Goal: Task Accomplishment & Management: Complete application form

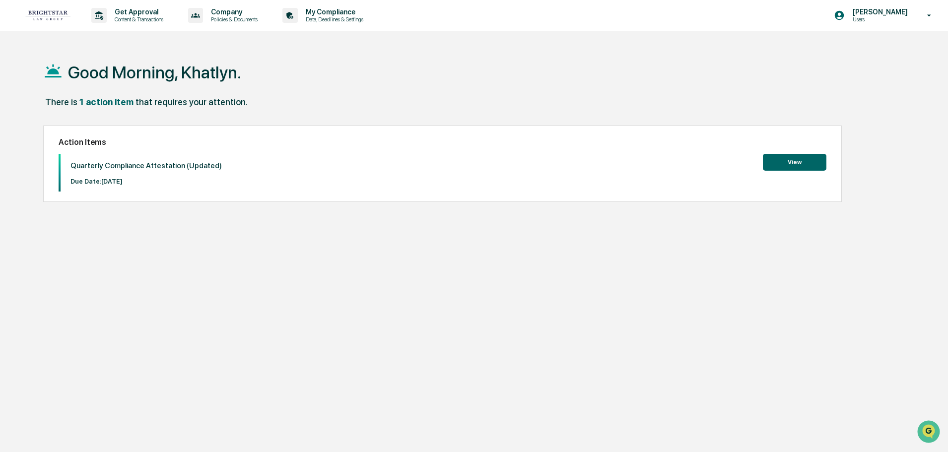
click at [792, 160] on button "View" at bounding box center [795, 162] width 64 height 17
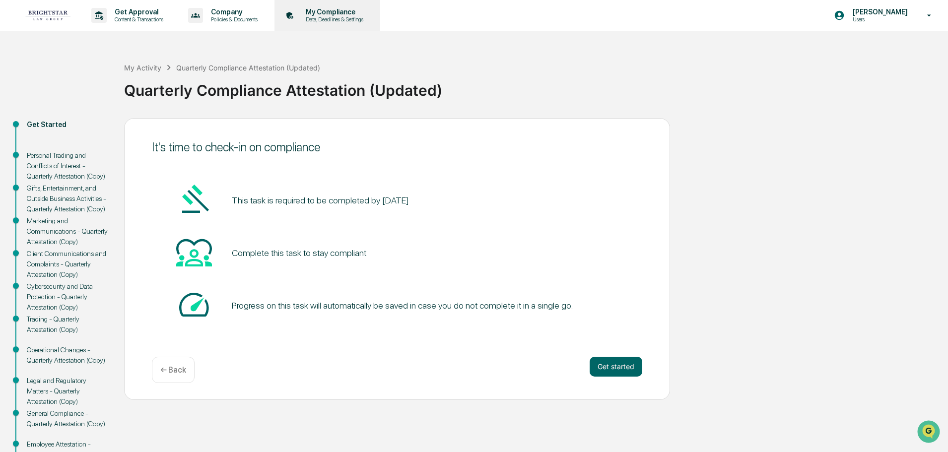
click at [305, 16] on p "Data, Deadlines & Settings" at bounding box center [333, 19] width 70 height 7
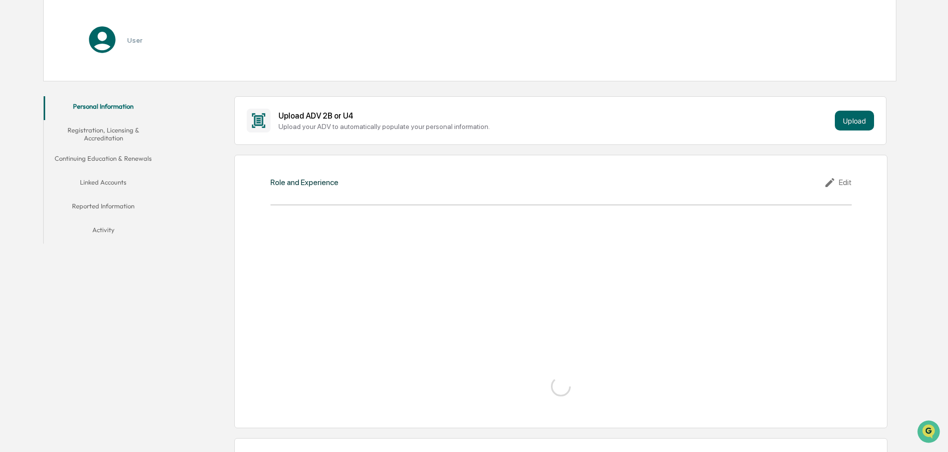
click at [96, 224] on button "Activity" at bounding box center [103, 232] width 119 height 24
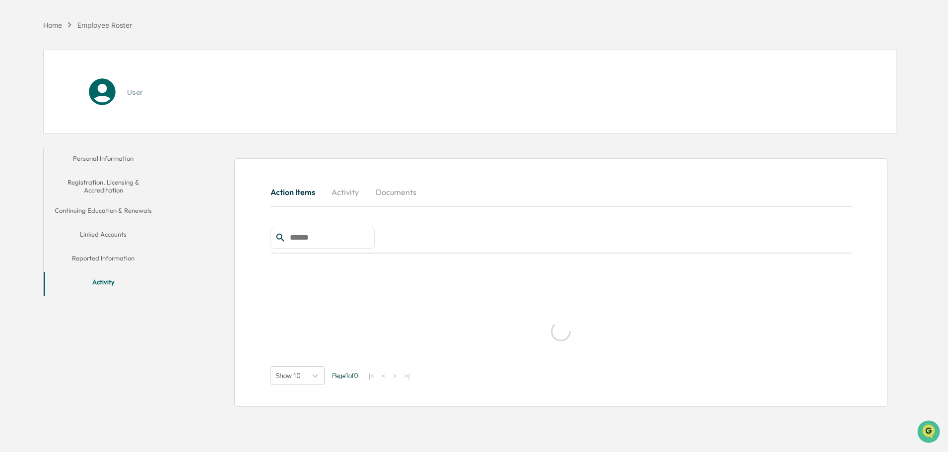
scroll to position [47, 0]
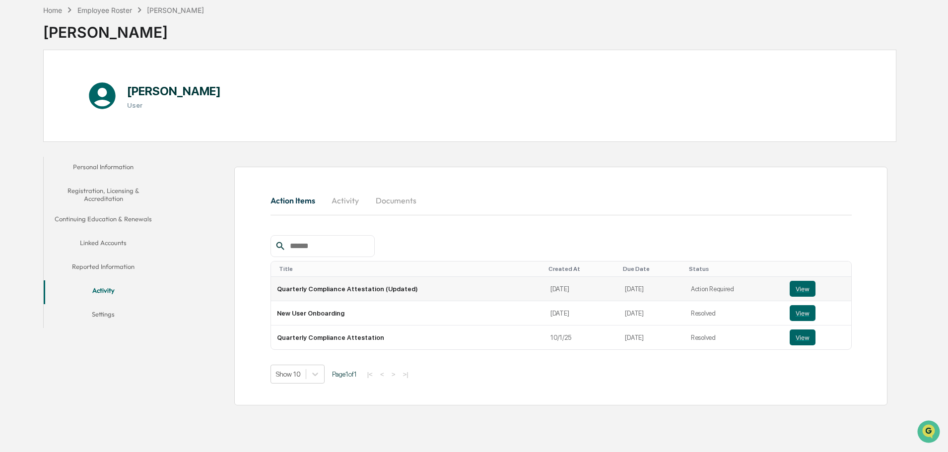
click at [705, 285] on td "Action Required" at bounding box center [734, 289] width 99 height 24
click at [794, 340] on button "View" at bounding box center [802, 337] width 26 height 16
click at [104, 242] on button "Linked Accounts" at bounding box center [103, 245] width 119 height 24
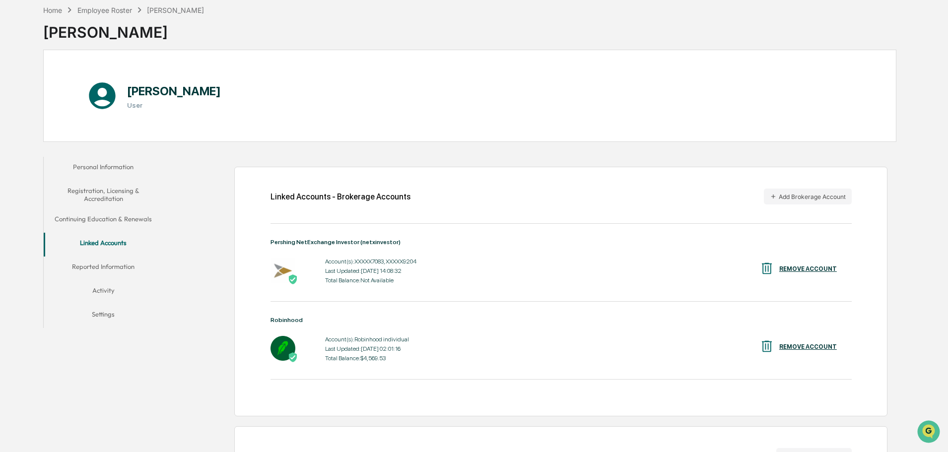
click at [118, 267] on button "Reported Information" at bounding box center [103, 269] width 119 height 24
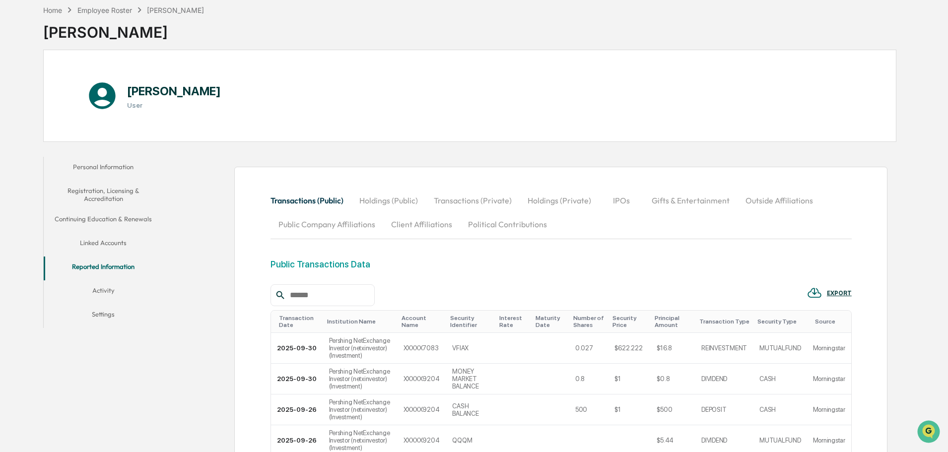
click at [111, 142] on div "[PERSON_NAME] User" at bounding box center [469, 96] width 853 height 92
click at [108, 315] on button "Settings" at bounding box center [103, 316] width 119 height 24
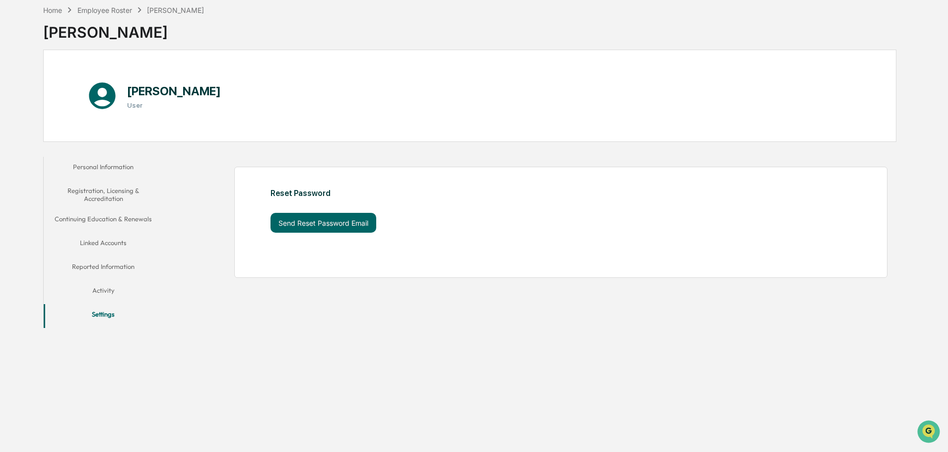
click at [107, 277] on button "Reported Information" at bounding box center [103, 269] width 119 height 24
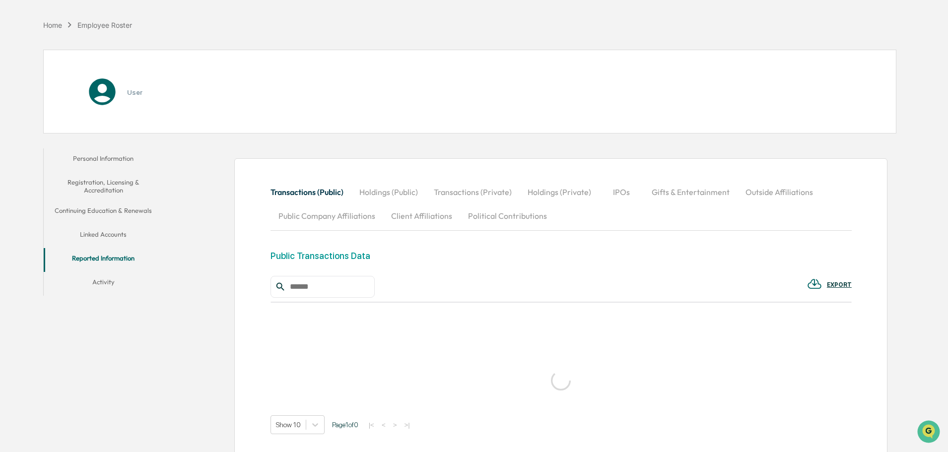
click at [98, 288] on button "Activity" at bounding box center [103, 284] width 119 height 24
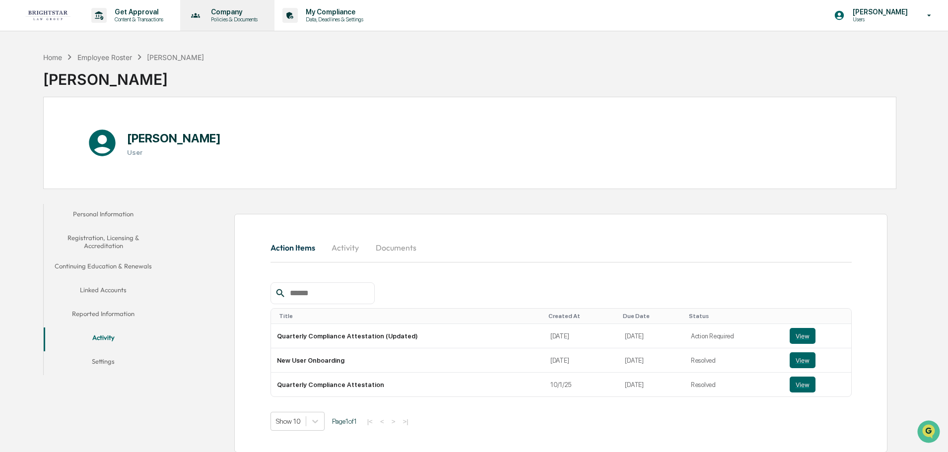
click at [220, 16] on p "Policies & Documents" at bounding box center [233, 19] width 60 height 7
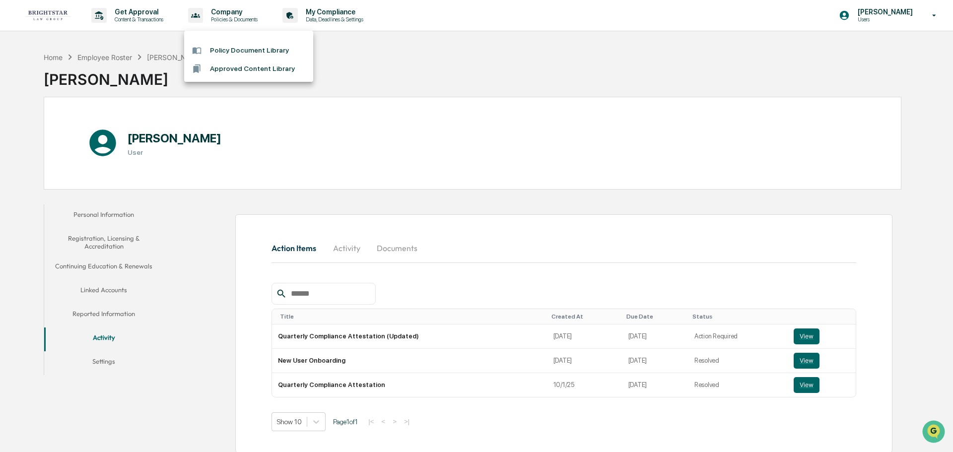
click at [239, 53] on li "Policy Document Library" at bounding box center [248, 50] width 129 height 18
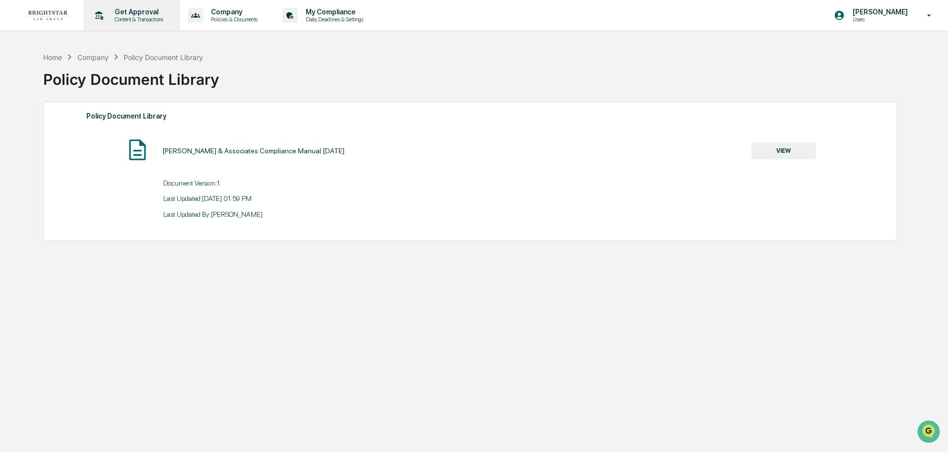
click at [130, 10] on p "Get Approval" at bounding box center [138, 12] width 62 height 8
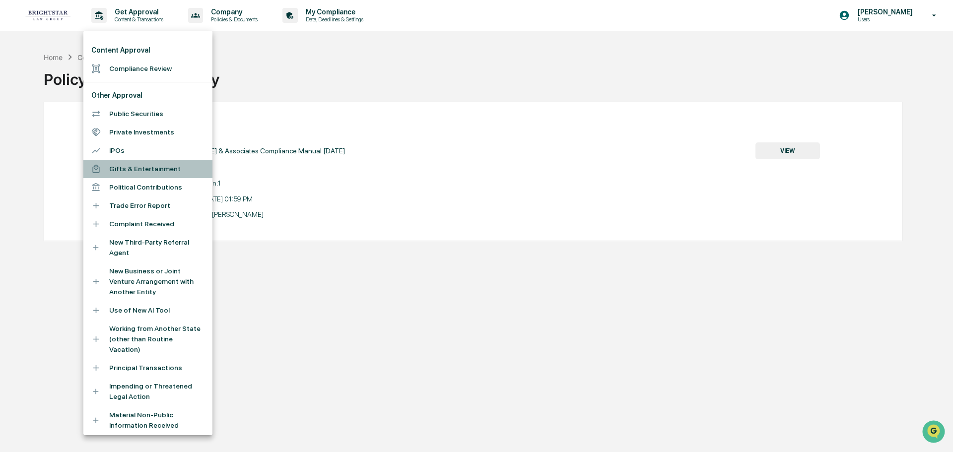
click at [149, 171] on li "Gifts & Entertainment" at bounding box center [147, 169] width 129 height 18
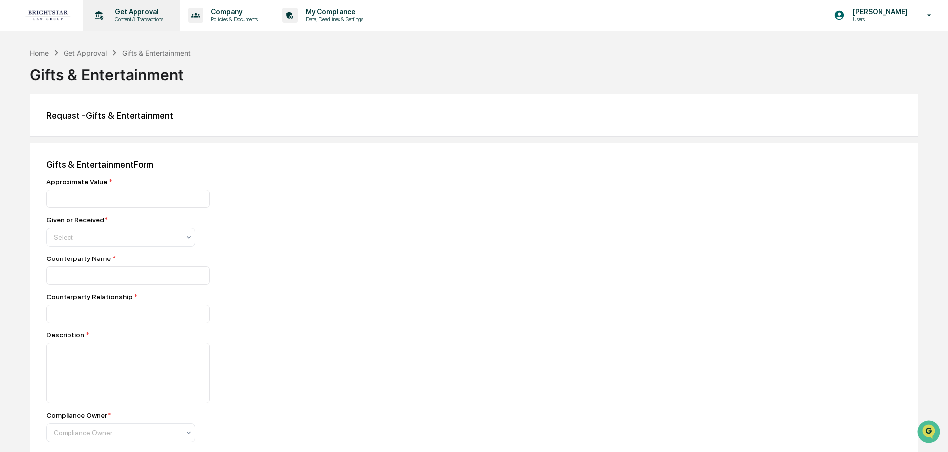
click at [124, 17] on p "Content & Transactions" at bounding box center [138, 19] width 62 height 7
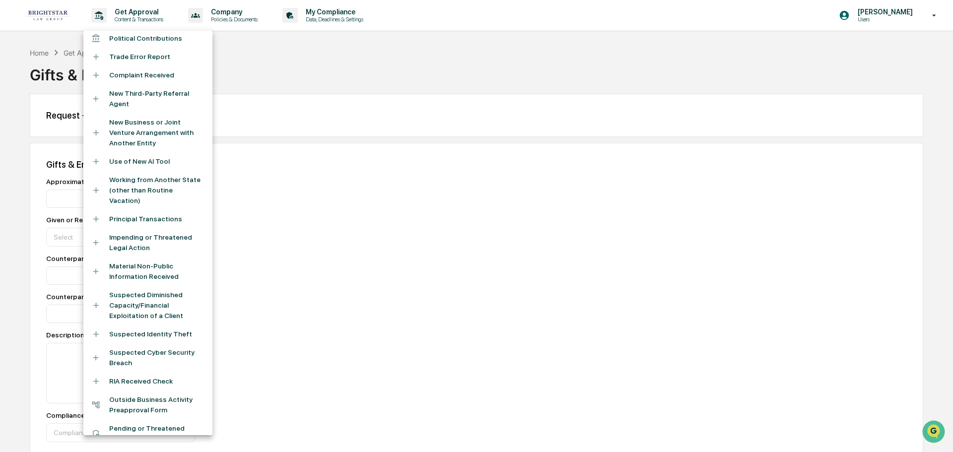
scroll to position [198, 0]
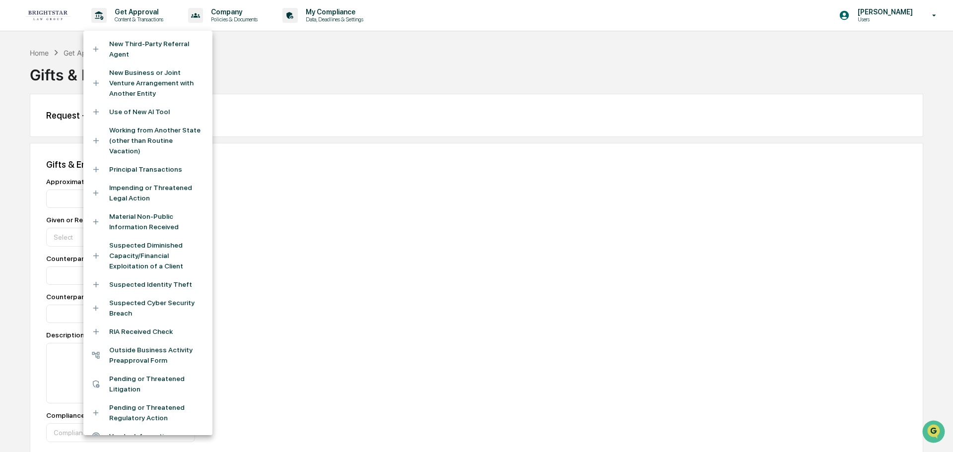
click at [139, 255] on li "Suspected Diminished Capacity/Financial Exploitation of a Client" at bounding box center [147, 255] width 129 height 39
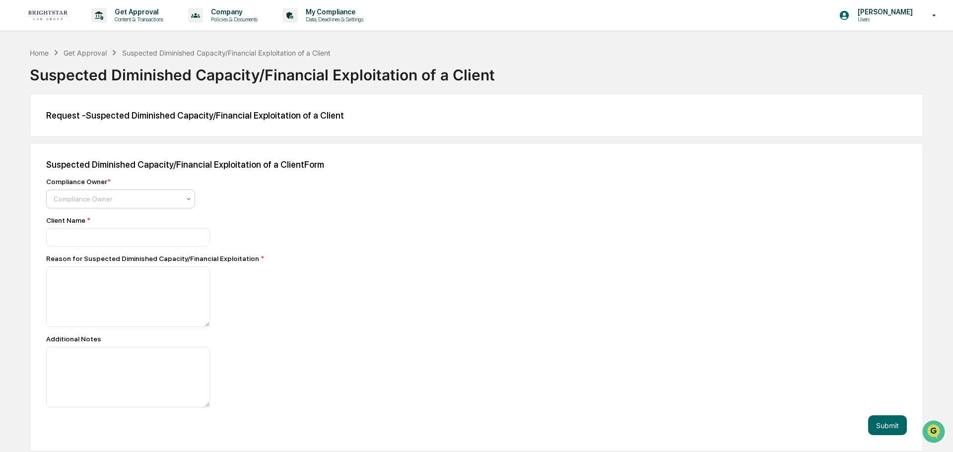
click at [157, 192] on div "Compliance Owner" at bounding box center [120, 199] width 149 height 19
click at [282, 194] on div "Compliance Owner * Compliance Owner" at bounding box center [219, 193] width 347 height 31
click at [89, 292] on textarea at bounding box center [128, 296] width 164 height 61
click at [136, 20] on p "Content & Transactions" at bounding box center [138, 19] width 62 height 7
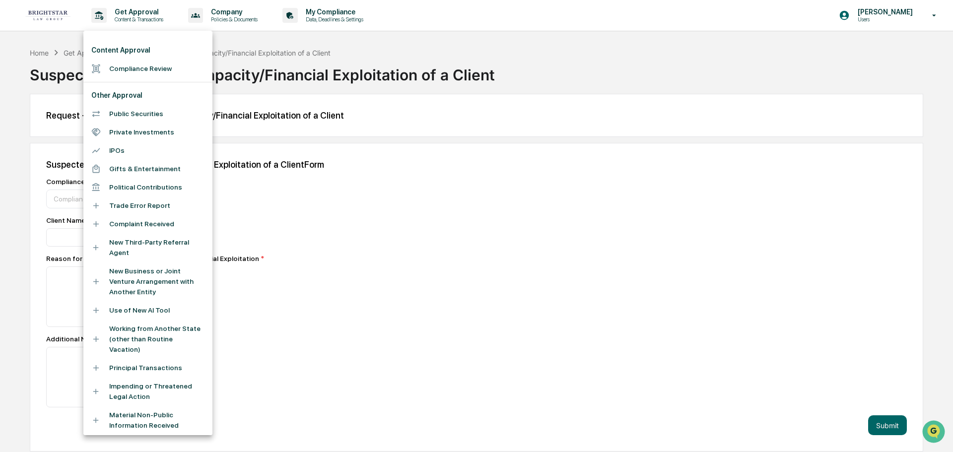
click at [108, 204] on div at bounding box center [100, 205] width 18 height 9
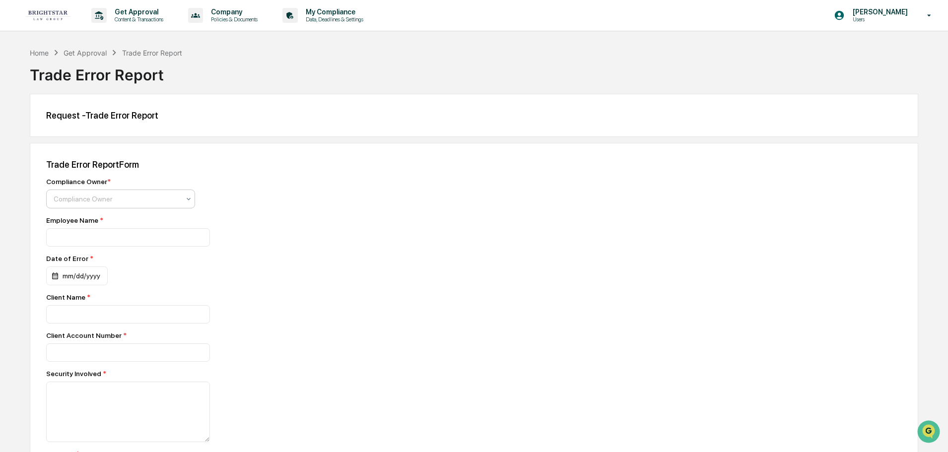
click at [167, 201] on div at bounding box center [117, 199] width 126 height 10
click at [292, 219] on div "Employee Name *" at bounding box center [219, 220] width 347 height 8
click at [163, 230] on input at bounding box center [128, 237] width 164 height 18
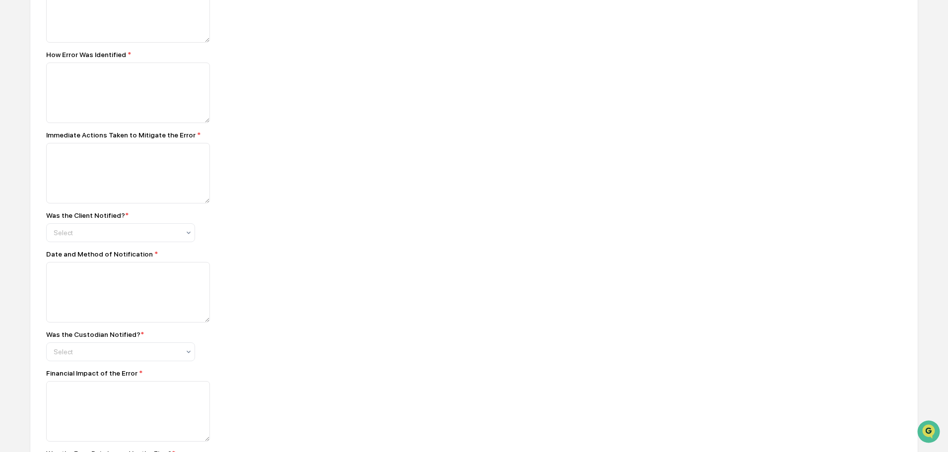
scroll to position [645, 0]
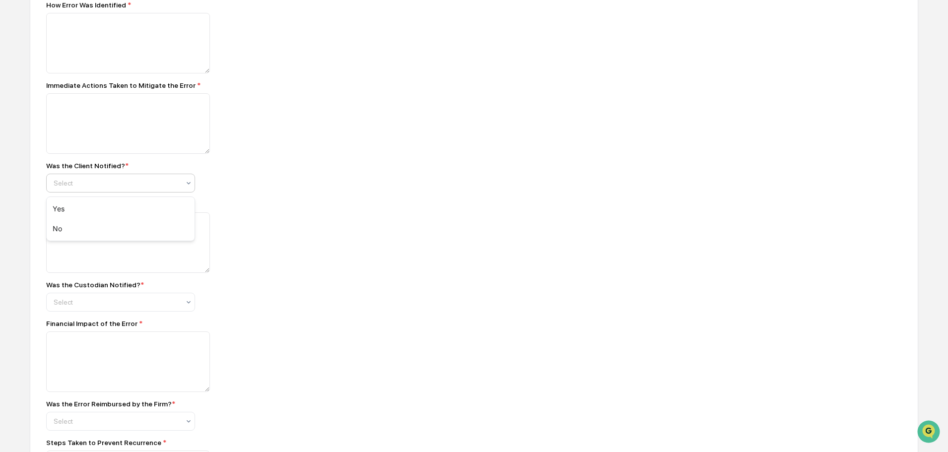
click at [88, 181] on div at bounding box center [117, 183] width 126 height 10
click at [351, 156] on div "Compliance Owner * Compliance Owner Employee Name * Date of Error * mm/dd/yyyy …" at bounding box center [219, 22] width 347 height 978
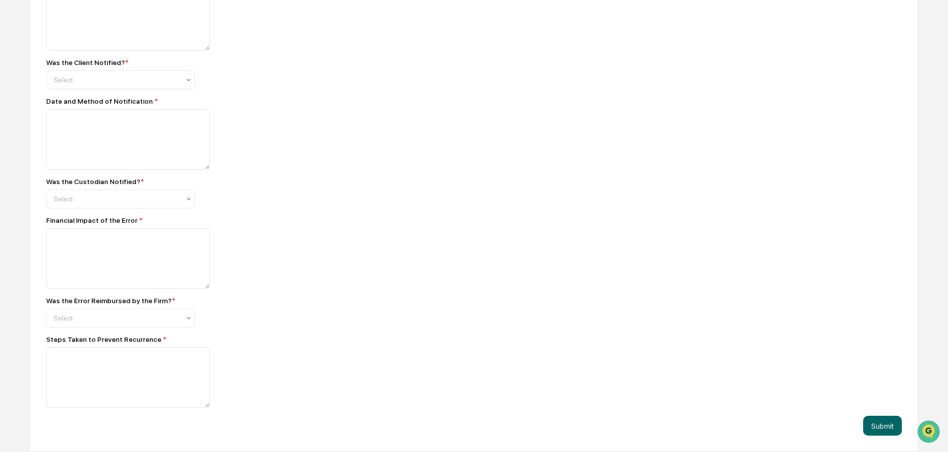
scroll to position [750, 0]
click at [171, 196] on div at bounding box center [117, 199] width 126 height 10
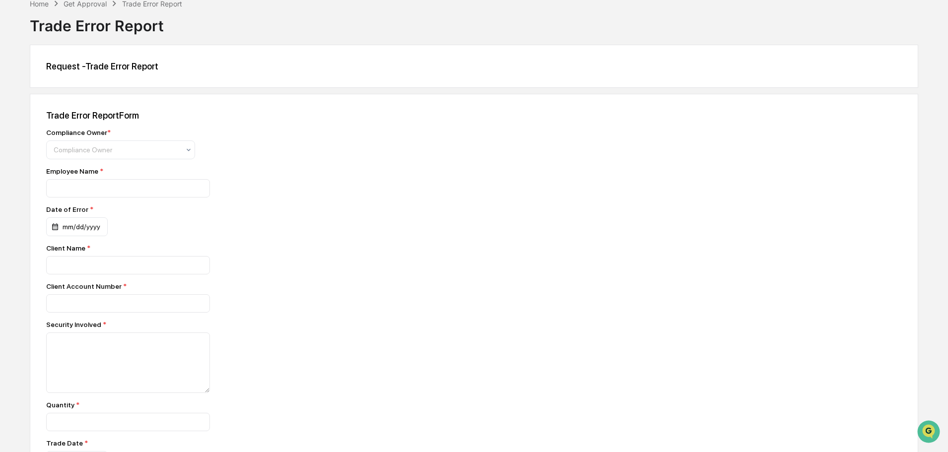
scroll to position [0, 0]
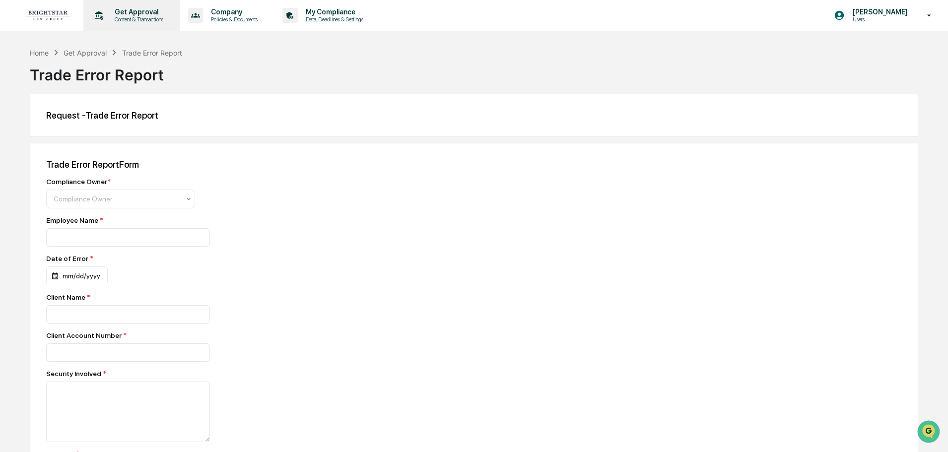
click at [144, 17] on p "Content & Transactions" at bounding box center [138, 19] width 62 height 7
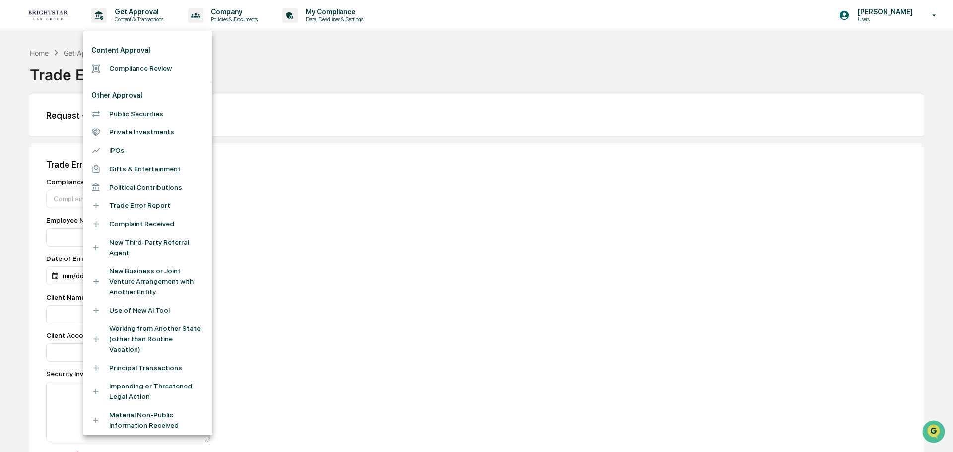
click at [225, 16] on div at bounding box center [476, 226] width 953 height 452
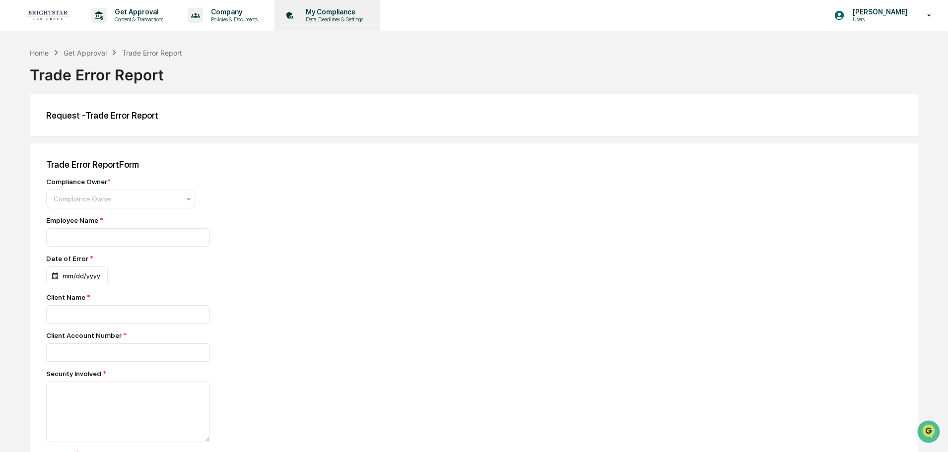
click at [315, 8] on p "My Compliance" at bounding box center [333, 12] width 70 height 8
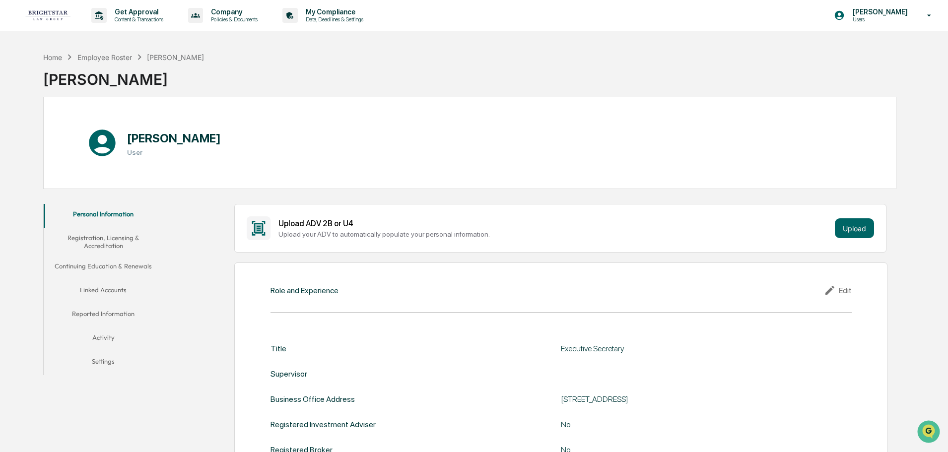
click at [105, 342] on button "Activity" at bounding box center [103, 339] width 119 height 24
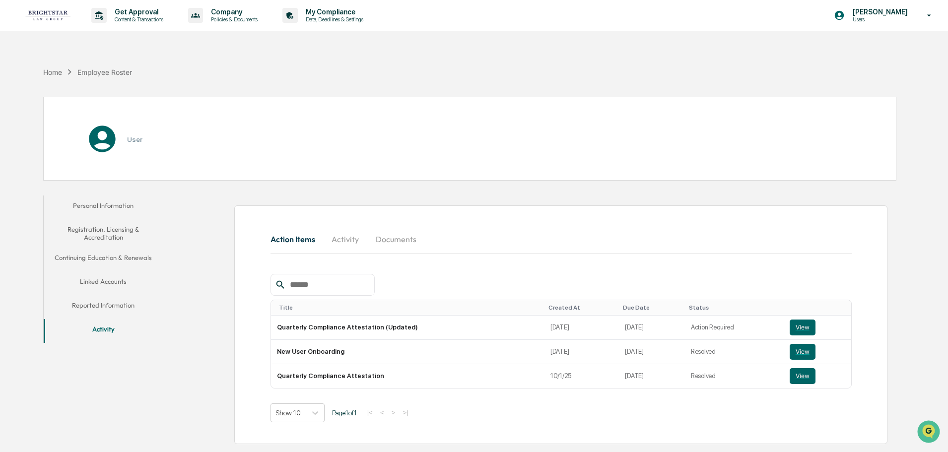
click at [798, 316] on th at bounding box center [816, 307] width 67 height 15
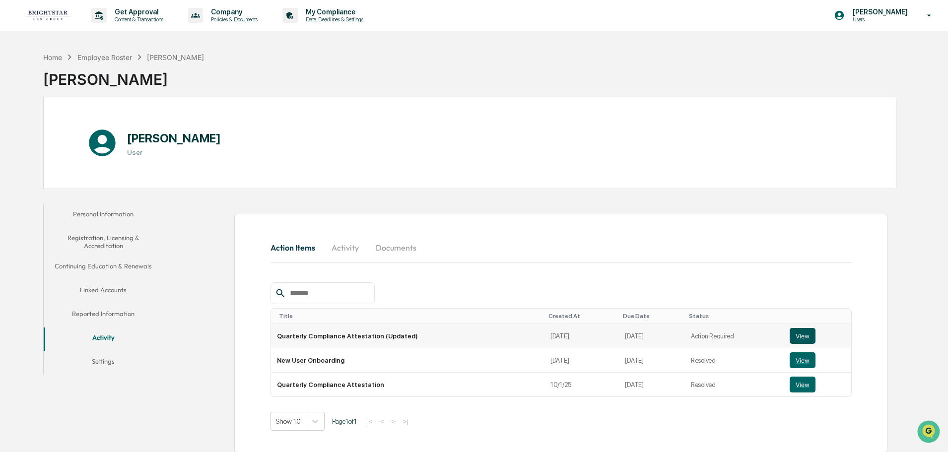
click at [795, 330] on button "View" at bounding box center [802, 336] width 26 height 16
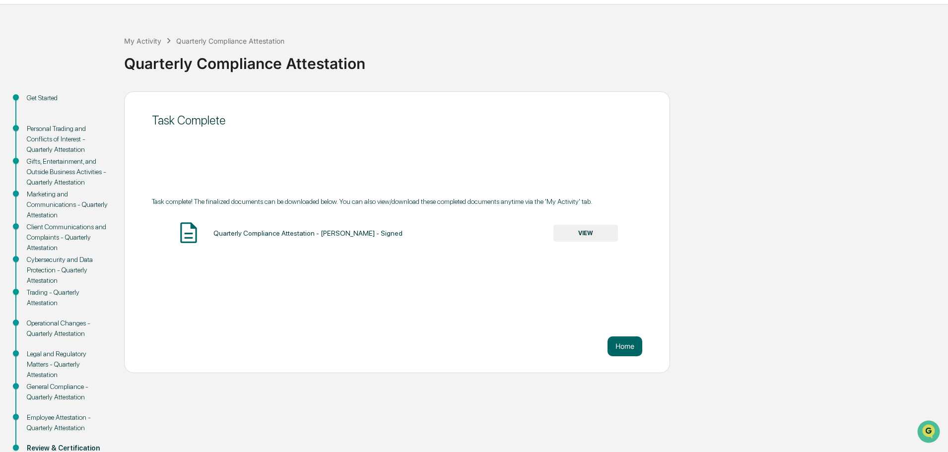
scroll to position [50, 0]
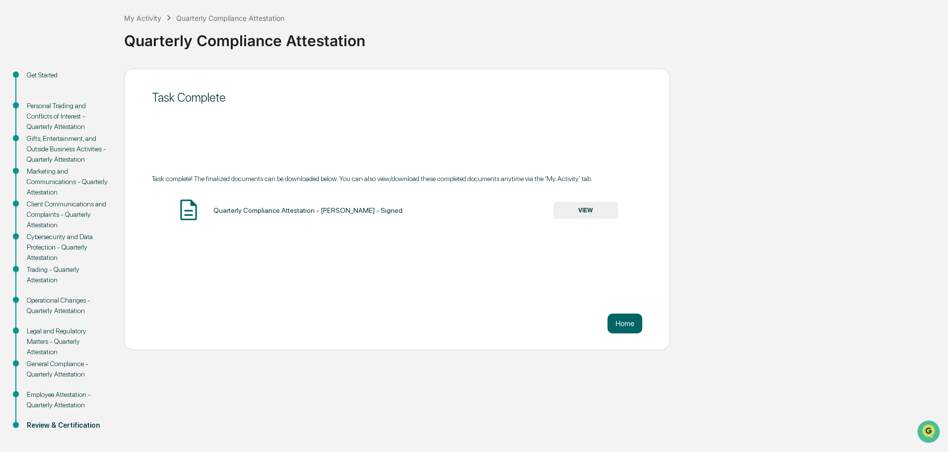
click at [590, 218] on button "VIEW" at bounding box center [585, 210] width 65 height 17
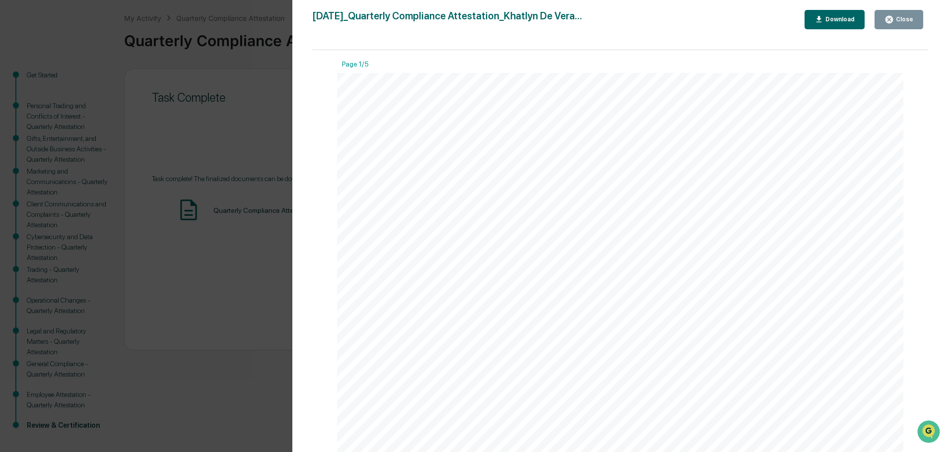
click at [250, 111] on div "Version History 10/01/2025, 08:26 PM Khatlyn De Vera 2025-10-01_Quarterly Compl…" at bounding box center [474, 226] width 948 height 452
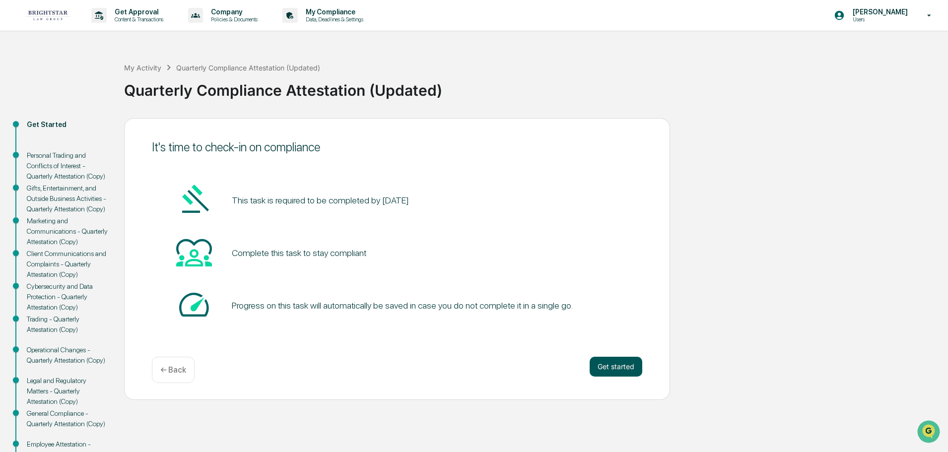
click at [605, 360] on button "Get started" at bounding box center [615, 367] width 53 height 20
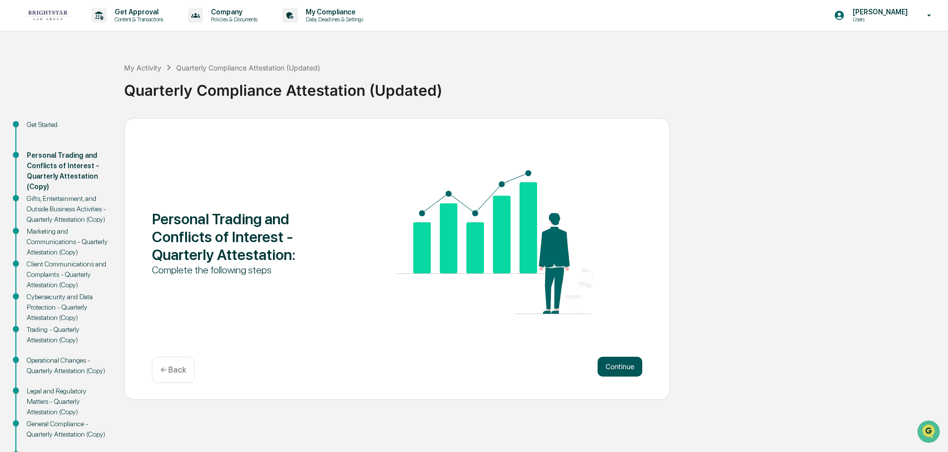
click at [612, 368] on button "Continue" at bounding box center [619, 367] width 45 height 20
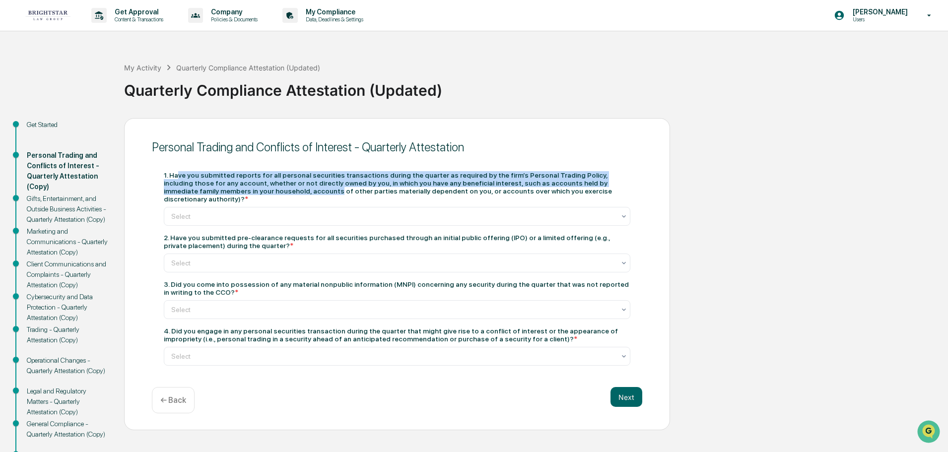
drag, startPoint x: 179, startPoint y: 177, endPoint x: 225, endPoint y: 192, distance: 47.9
click at [225, 192] on div "1. Have you submitted reports for all personal securities transactions during t…" at bounding box center [397, 187] width 466 height 32
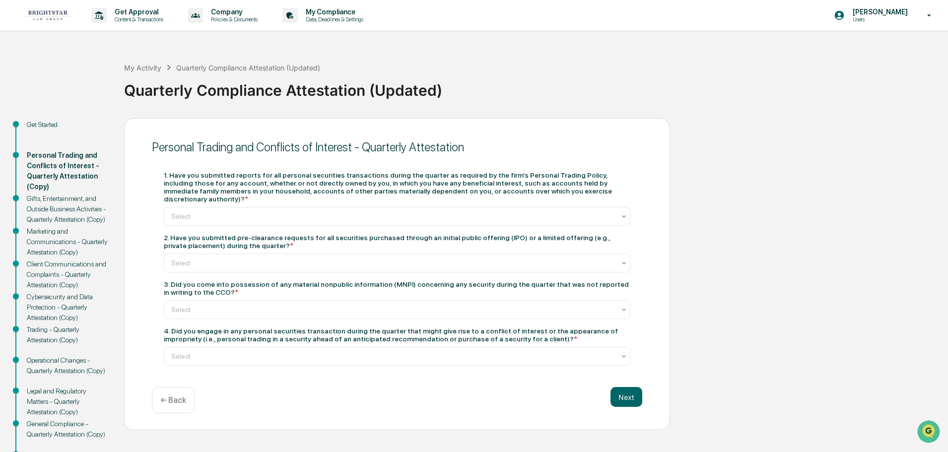
click at [230, 188] on div "1. Have you submitted reports for all personal securities transactions during t…" at bounding box center [397, 187] width 466 height 32
click at [222, 216] on div "Select" at bounding box center [397, 216] width 466 height 19
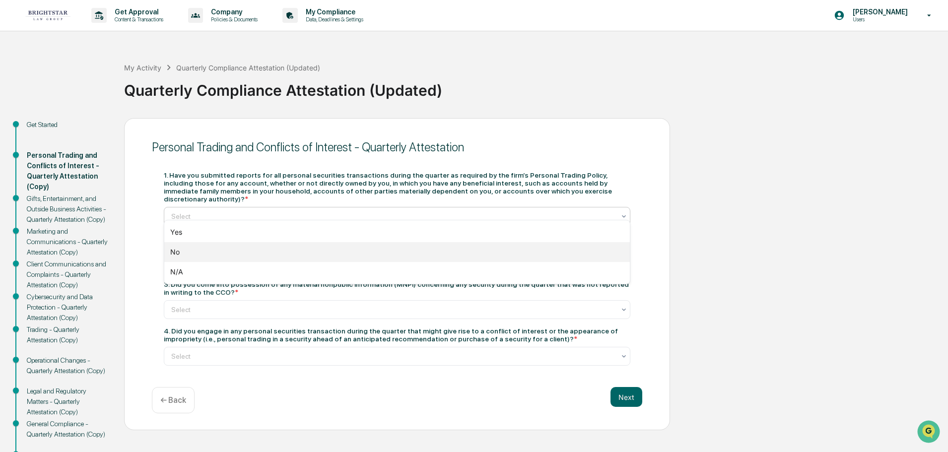
click at [203, 254] on div "No" at bounding box center [396, 252] width 465 height 20
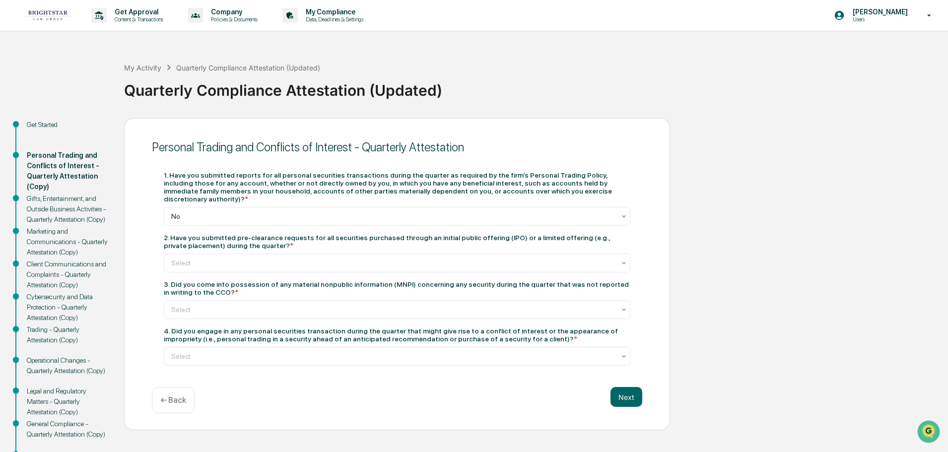
drag, startPoint x: 169, startPoint y: 231, endPoint x: 243, endPoint y: 235, distance: 74.5
click at [243, 235] on div "2. Have you submitted pre-clearance requests for all securities purchased throu…" at bounding box center [397, 242] width 466 height 16
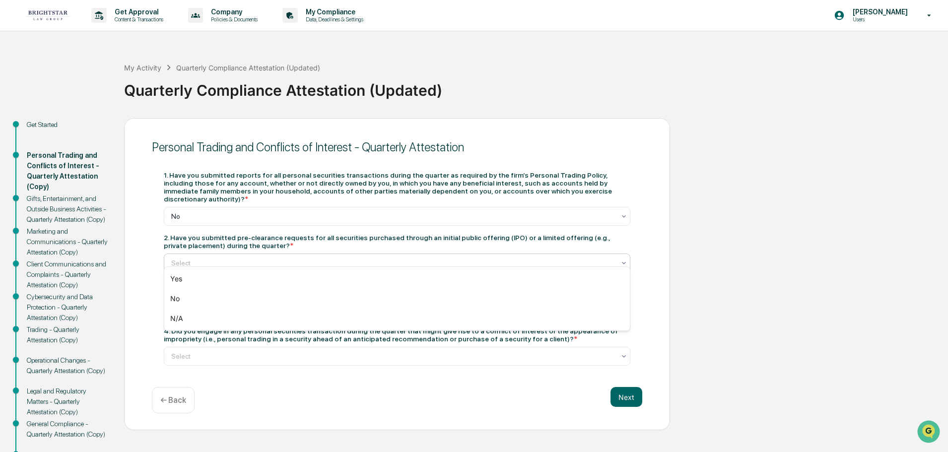
click at [247, 260] on div "Select" at bounding box center [393, 263] width 454 height 14
click at [203, 319] on div "N/A" at bounding box center [396, 319] width 465 height 20
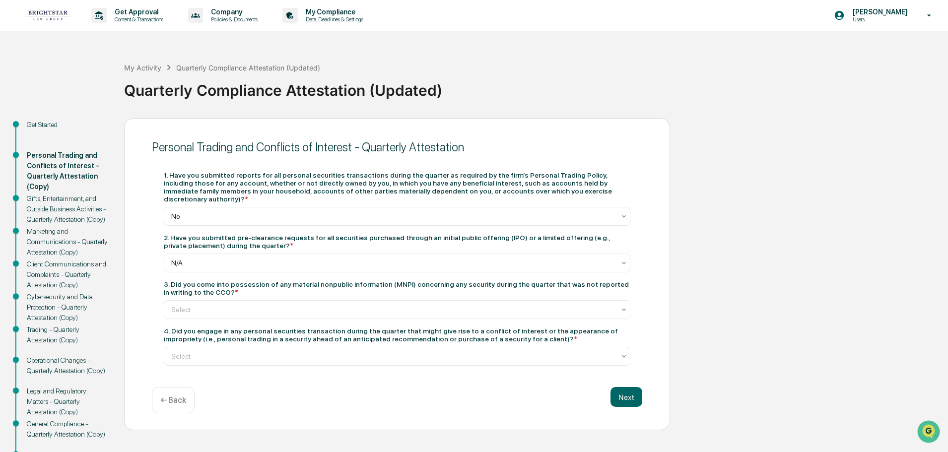
drag, startPoint x: 172, startPoint y: 275, endPoint x: 200, endPoint y: 286, distance: 31.0
click at [200, 286] on div "3. Did you come into possession of any material nonpublic information (MNPI) co…" at bounding box center [397, 288] width 466 height 16
click at [215, 311] on div "1. Have you submitted reports for all personal securities transactions during t…" at bounding box center [397, 268] width 466 height 195
click at [212, 305] on div at bounding box center [393, 310] width 444 height 10
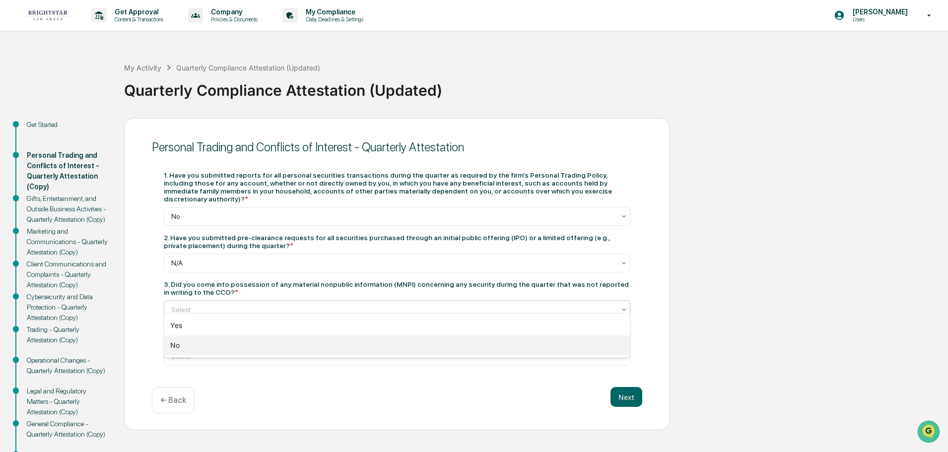
click at [198, 344] on div "No" at bounding box center [396, 345] width 465 height 20
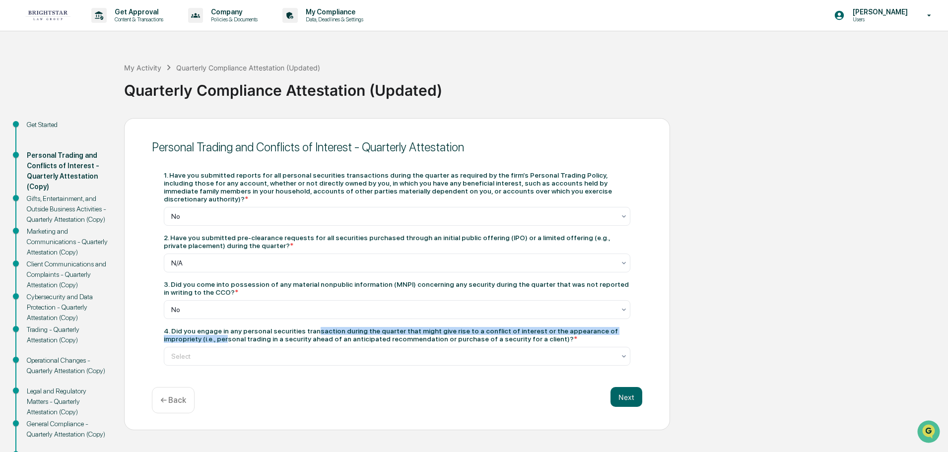
drag, startPoint x: 175, startPoint y: 327, endPoint x: 309, endPoint y: 319, distance: 134.7
click at [309, 318] on div "1. Have you submitted reports for all personal securities transactions during t…" at bounding box center [397, 268] width 466 height 195
click at [308, 351] on div at bounding box center [393, 356] width 444 height 10
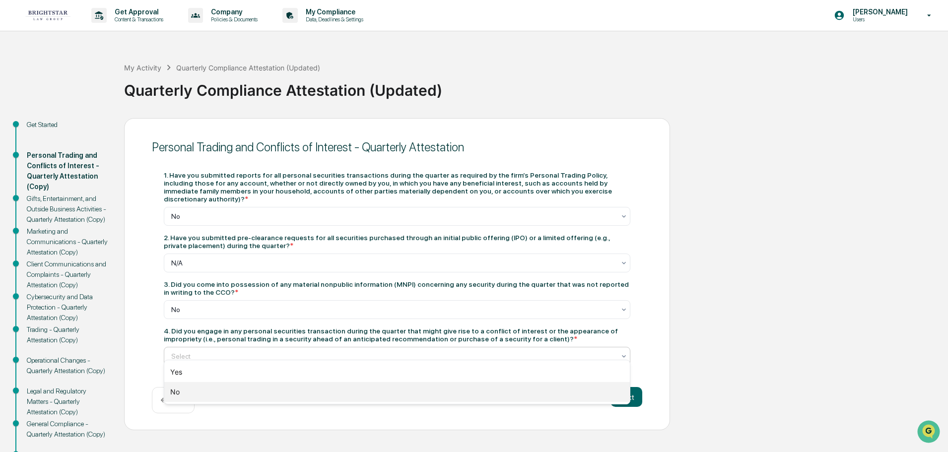
click at [229, 387] on div "No" at bounding box center [396, 392] width 465 height 20
click at [229, 351] on div at bounding box center [393, 356] width 444 height 10
click at [194, 390] on div "No" at bounding box center [396, 392] width 465 height 20
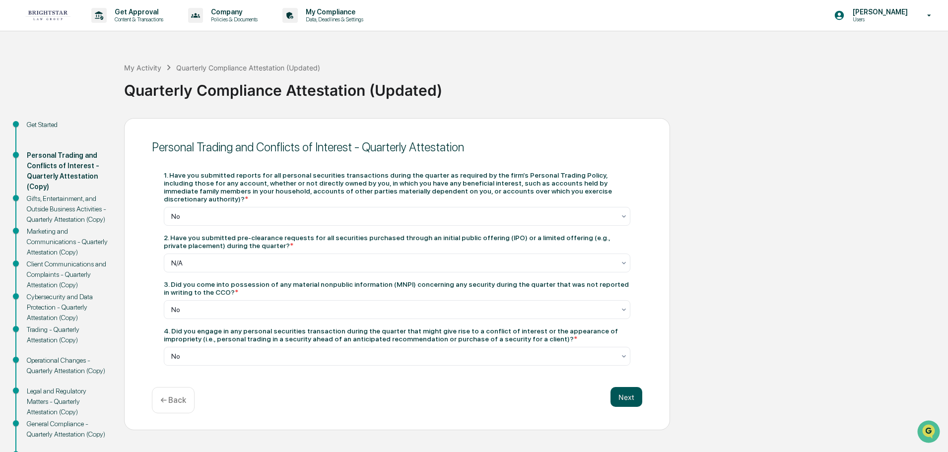
click at [623, 388] on button "Next" at bounding box center [626, 397] width 32 height 20
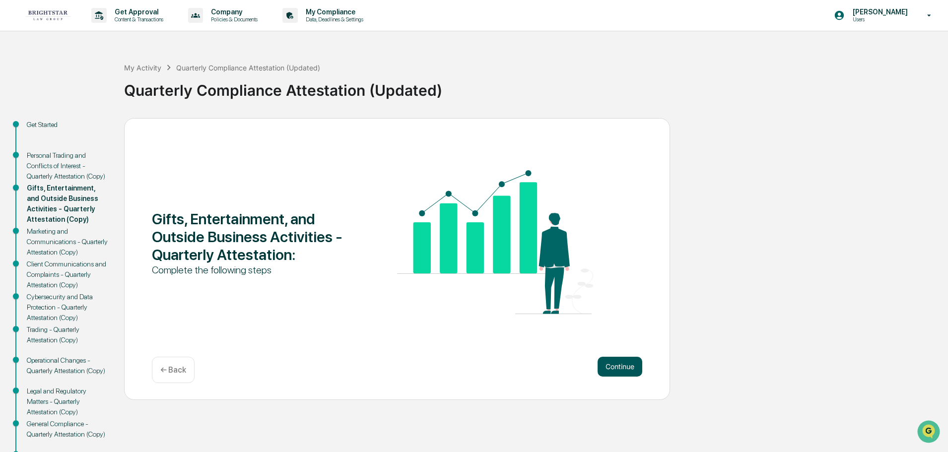
click at [623, 366] on button "Continue" at bounding box center [619, 367] width 45 height 20
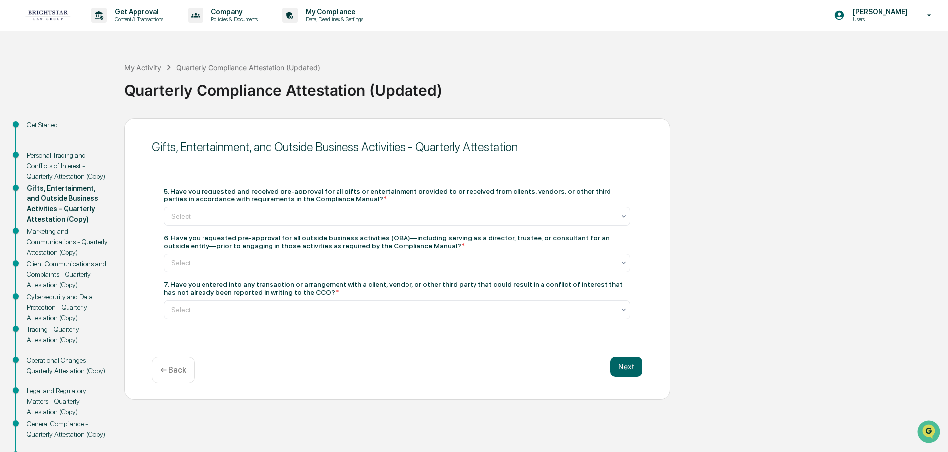
drag, startPoint x: 167, startPoint y: 188, endPoint x: 354, endPoint y: 198, distance: 187.4
click at [354, 198] on div "5. Have you requested and received pre-approval for all gifts or entertainment …" at bounding box center [397, 195] width 466 height 16
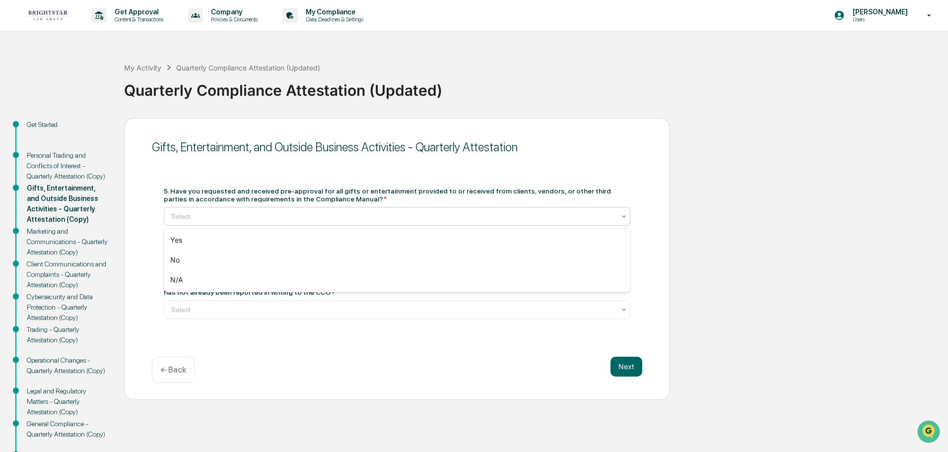
click at [347, 208] on div "Select" at bounding box center [397, 216] width 466 height 19
drag, startPoint x: 206, startPoint y: 260, endPoint x: 195, endPoint y: 259, distance: 11.9
click at [195, 259] on div "No" at bounding box center [396, 260] width 465 height 20
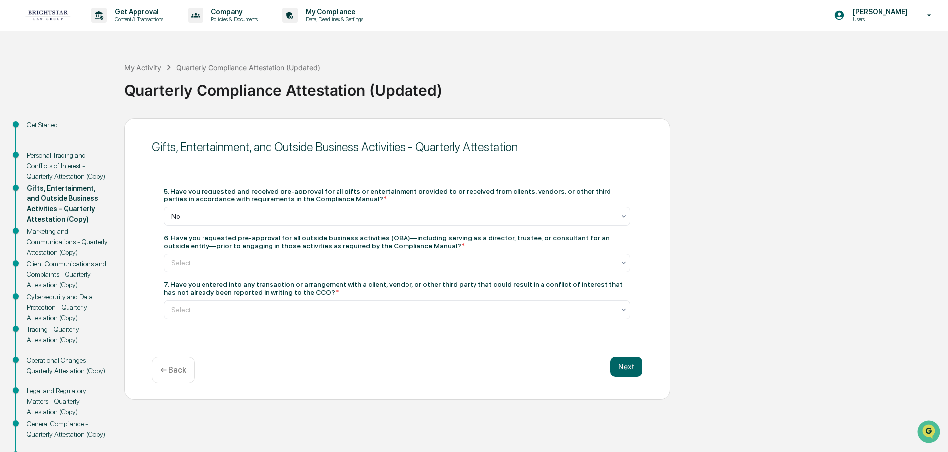
drag, startPoint x: 179, startPoint y: 195, endPoint x: 373, endPoint y: 195, distance: 194.0
click at [373, 195] on div "5. Have you requested and received pre-approval for all gifts or entertainment …" at bounding box center [397, 195] width 466 height 16
click at [373, 219] on div at bounding box center [393, 216] width 444 height 10
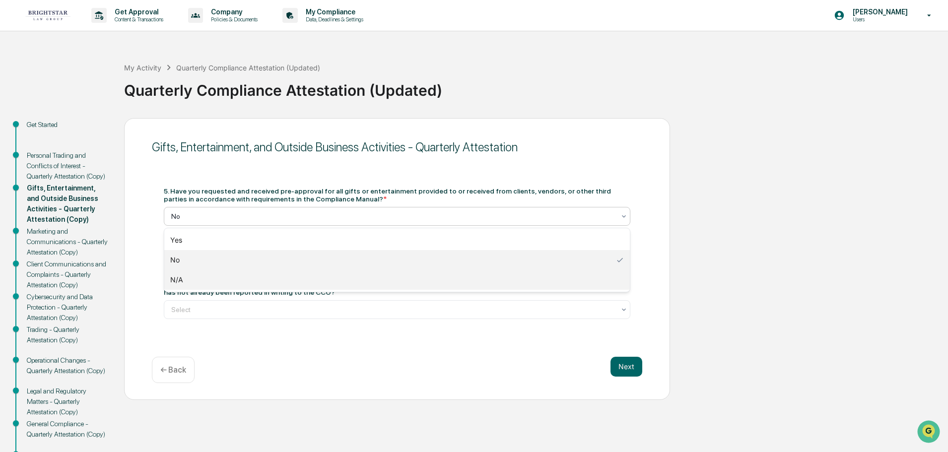
click at [179, 283] on div "N/A" at bounding box center [396, 280] width 465 height 20
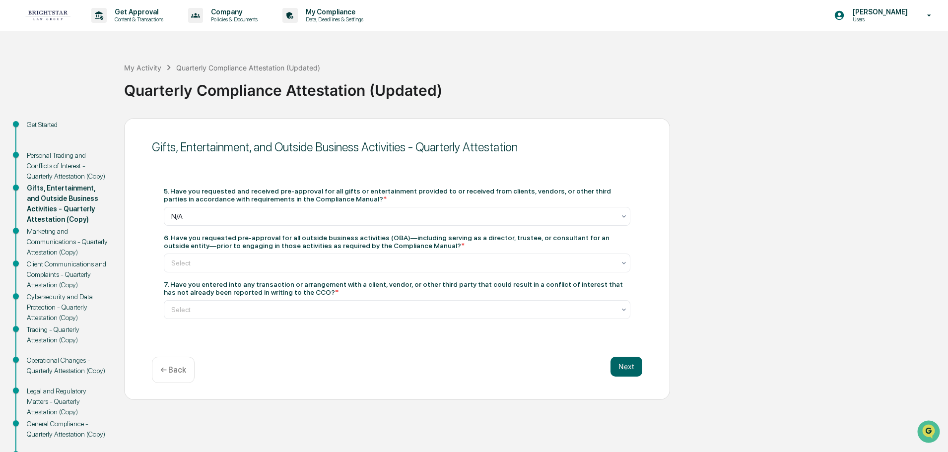
drag, startPoint x: 173, startPoint y: 238, endPoint x: 395, endPoint y: 244, distance: 222.4
click at [395, 244] on div "6. Have you requested pre-approval for all outside business activities (OBA)—in…" at bounding box center [397, 242] width 466 height 16
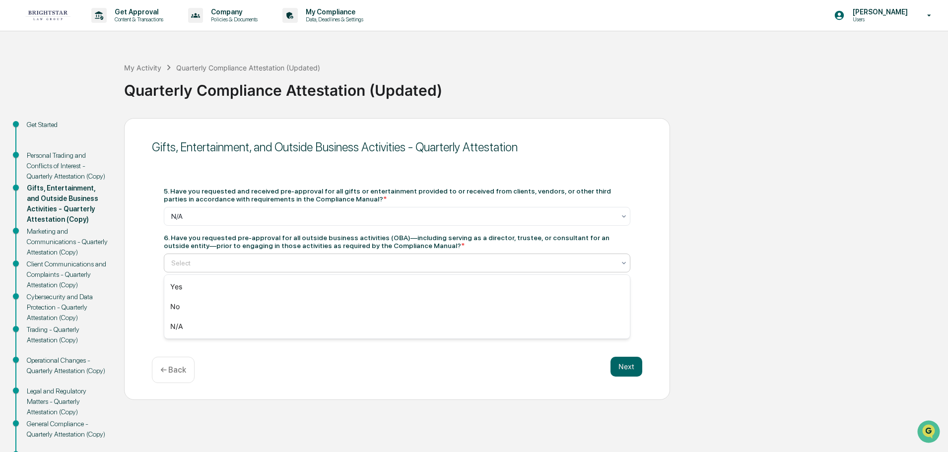
click at [380, 265] on div at bounding box center [393, 263] width 444 height 10
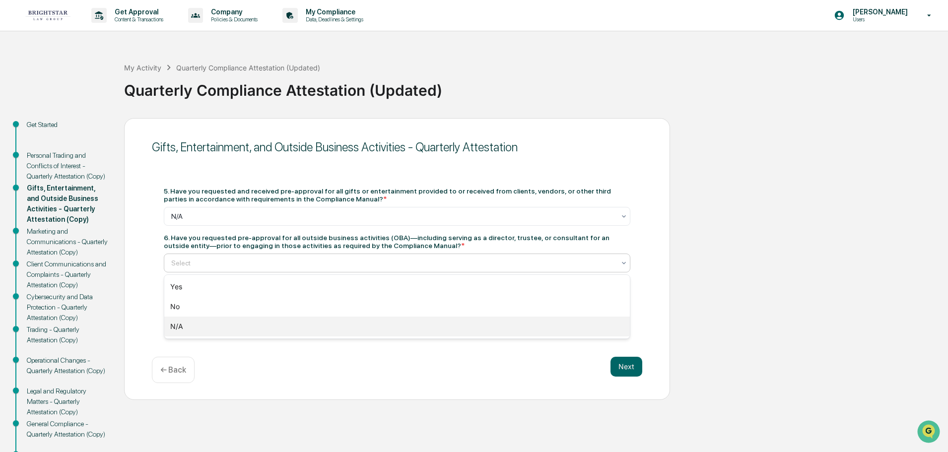
click at [215, 329] on div "N/A" at bounding box center [396, 327] width 465 height 20
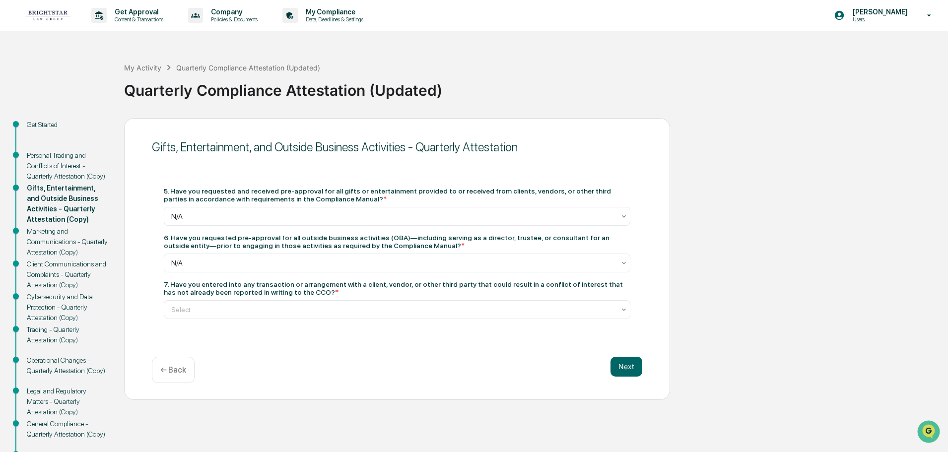
drag, startPoint x: 169, startPoint y: 285, endPoint x: 288, endPoint y: 294, distance: 119.4
click at [288, 294] on div "7. Have you entered into any transaction or arrangement with a client, vendor, …" at bounding box center [397, 288] width 466 height 16
click at [286, 303] on div "Select" at bounding box center [393, 310] width 454 height 14
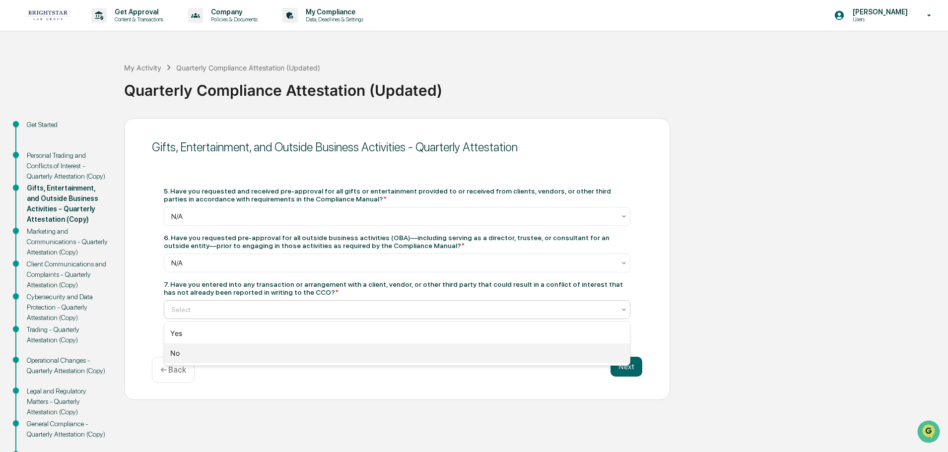
click at [231, 354] on div "No" at bounding box center [396, 353] width 465 height 20
click at [217, 316] on div "No" at bounding box center [393, 310] width 454 height 14
click at [196, 348] on div "No" at bounding box center [396, 353] width 465 height 20
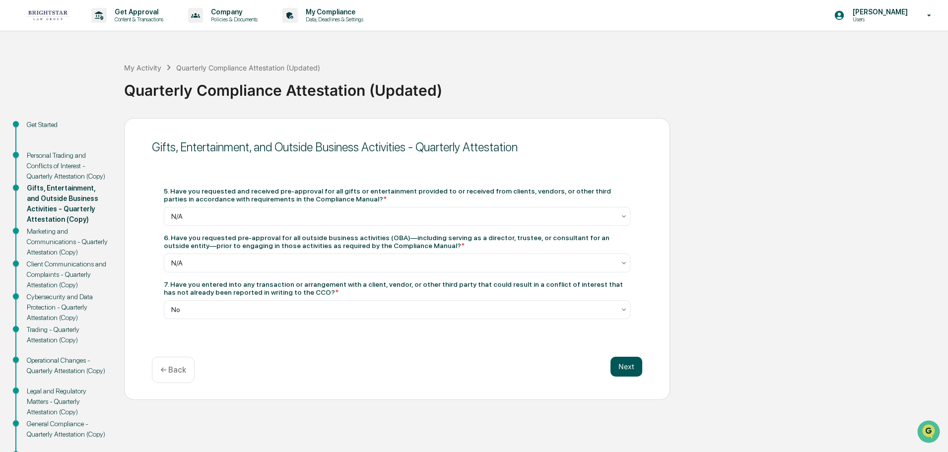
click at [627, 362] on button "Next" at bounding box center [626, 367] width 32 height 20
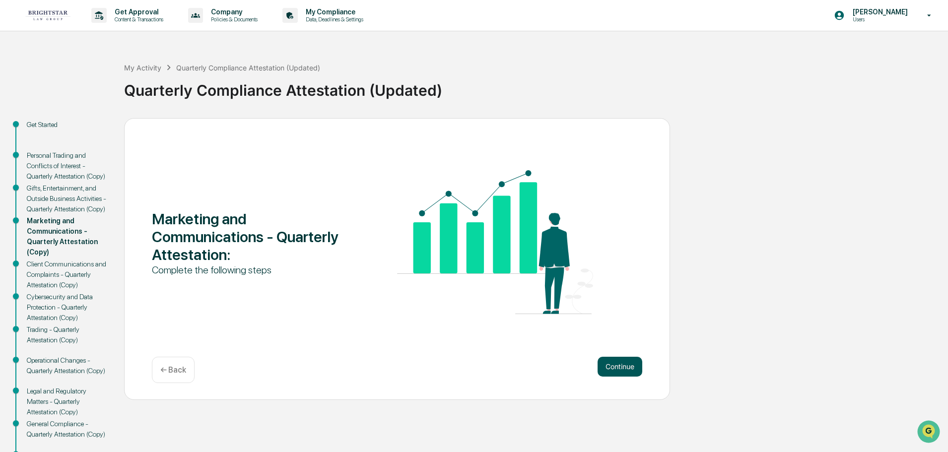
click at [632, 364] on button "Continue" at bounding box center [619, 367] width 45 height 20
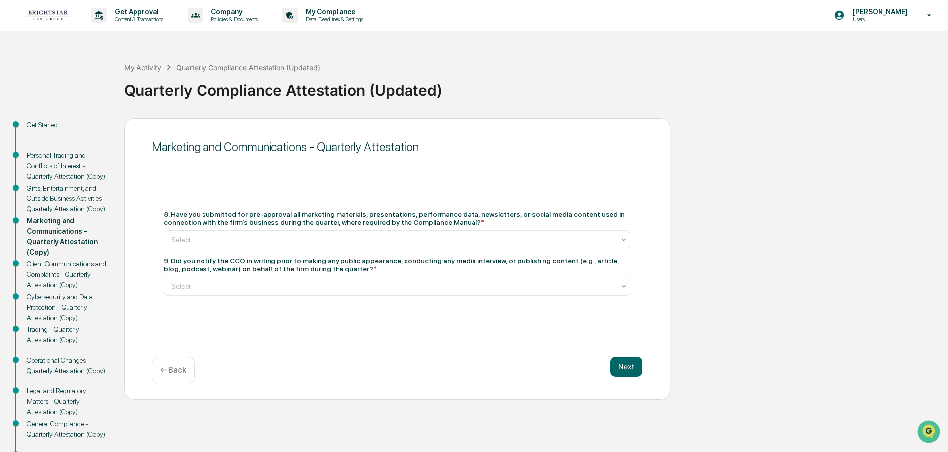
drag, startPoint x: 169, startPoint y: 215, endPoint x: 432, endPoint y: 222, distance: 263.1
click at [432, 222] on div "8. Have you submitted for pre-approval all marketing materials, presentations, …" at bounding box center [397, 218] width 466 height 16
click at [415, 234] on div "Select" at bounding box center [393, 240] width 454 height 14
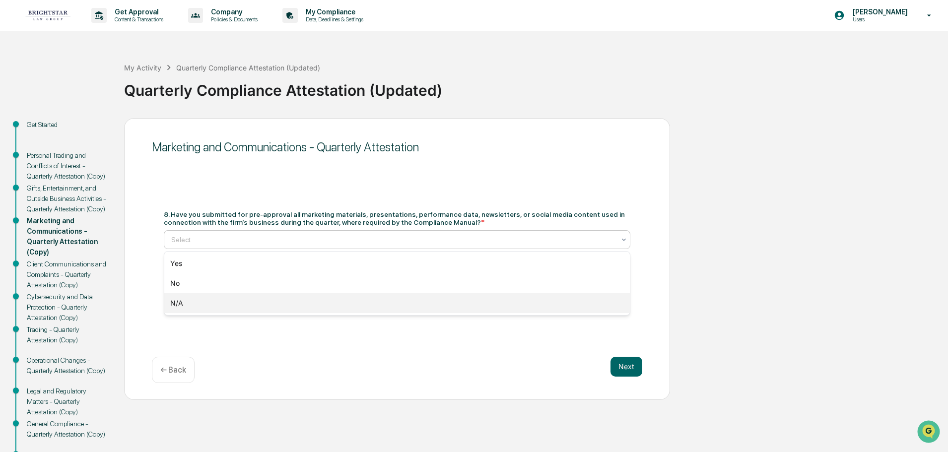
click at [191, 309] on div "N/A" at bounding box center [396, 303] width 465 height 20
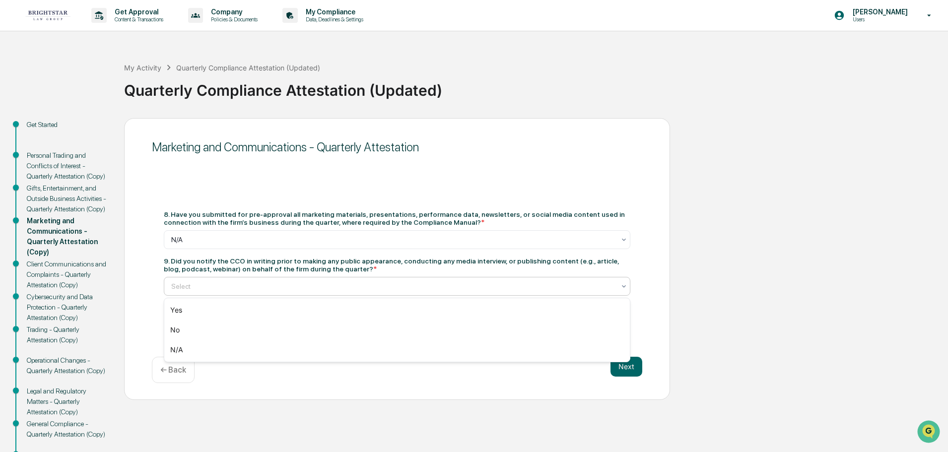
click at [321, 280] on div "Select" at bounding box center [393, 286] width 454 height 14
click at [238, 347] on div "N/A" at bounding box center [396, 350] width 465 height 20
click at [623, 369] on button "Next" at bounding box center [626, 367] width 32 height 20
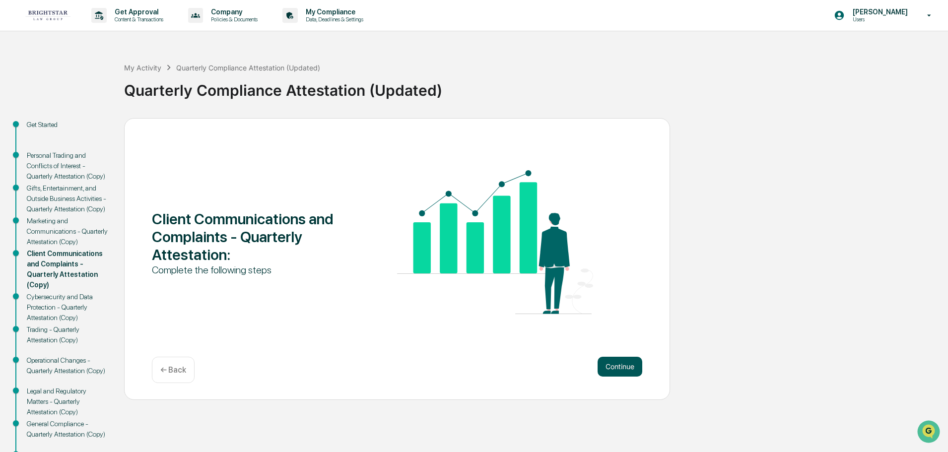
click at [623, 369] on button "Continue" at bounding box center [619, 367] width 45 height 20
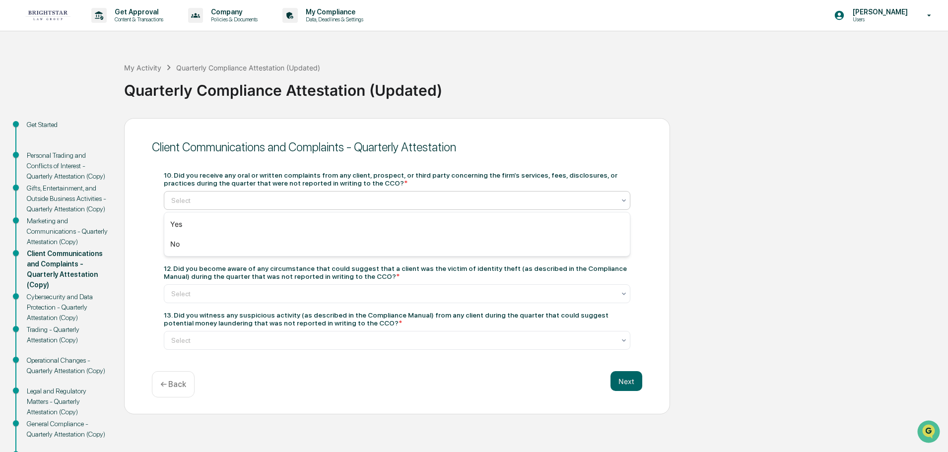
click at [330, 198] on div at bounding box center [393, 200] width 444 height 10
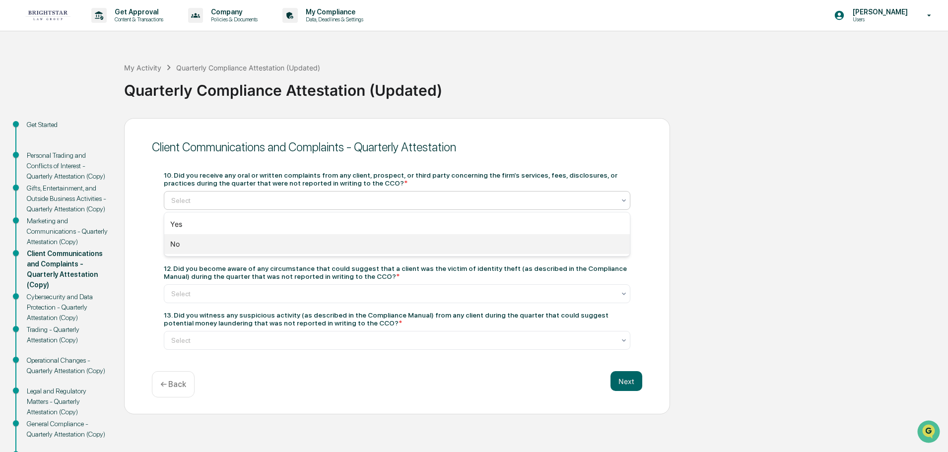
click at [233, 240] on div "No" at bounding box center [396, 244] width 465 height 20
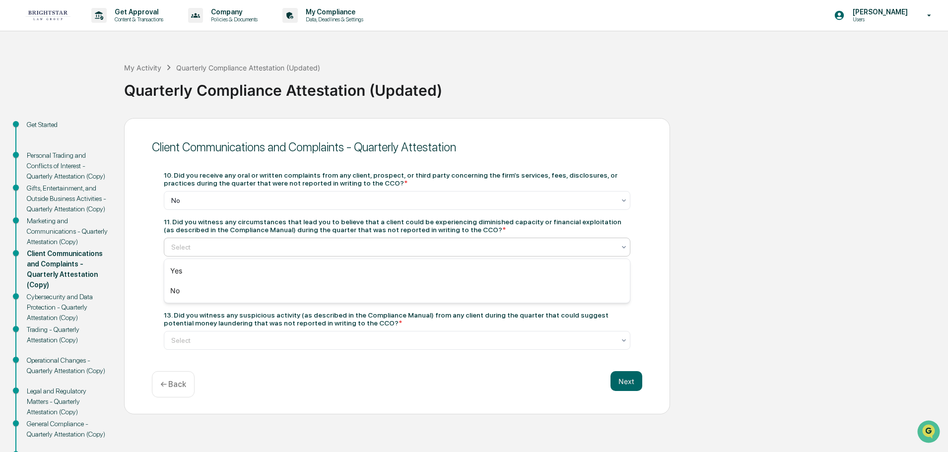
click at [508, 245] on div at bounding box center [393, 247] width 444 height 10
click at [207, 287] on div "No" at bounding box center [396, 291] width 465 height 20
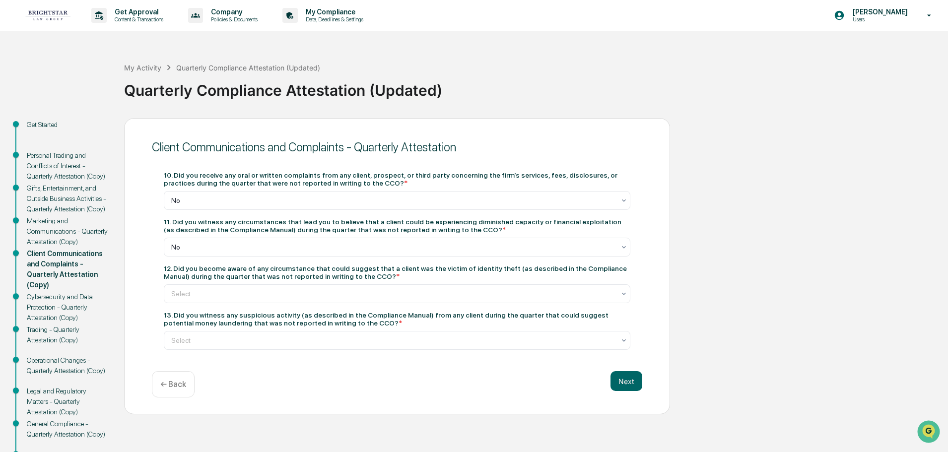
drag, startPoint x: 175, startPoint y: 268, endPoint x: 365, endPoint y: 272, distance: 189.6
click at [365, 272] on div "12. Did you become aware of any circumstance that could suggest that a client w…" at bounding box center [397, 272] width 466 height 16
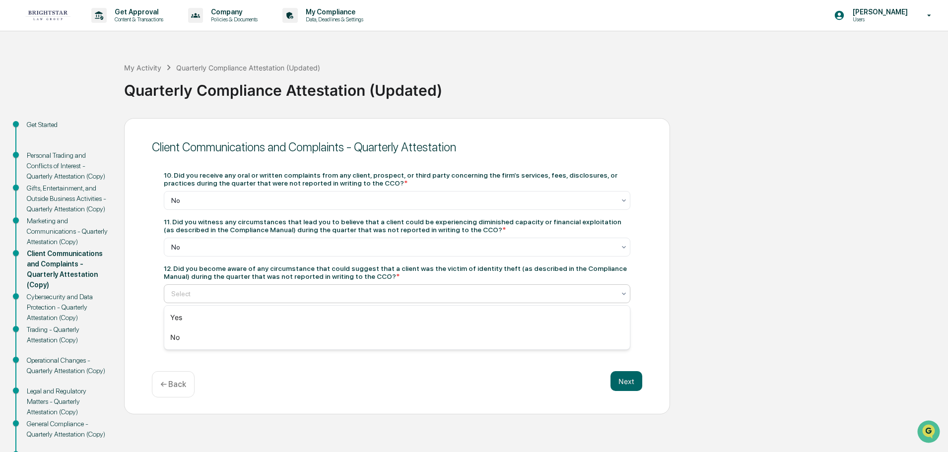
click at [294, 294] on div at bounding box center [393, 294] width 444 height 10
click at [236, 338] on div "No" at bounding box center [396, 337] width 465 height 20
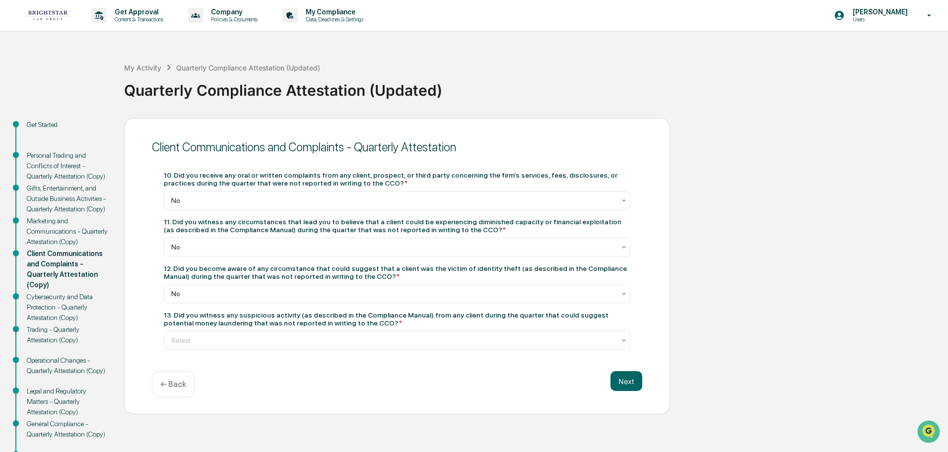
drag, startPoint x: 176, startPoint y: 314, endPoint x: 348, endPoint y: 323, distance: 172.4
click at [348, 323] on div "13. Did you witness any suspicious activity (as described in the Compliance Man…" at bounding box center [397, 319] width 466 height 16
click at [286, 358] on div "10. Did you receive any oral or written complaints from any client, prospect, o…" at bounding box center [397, 260] width 490 height 202
click at [290, 343] on div at bounding box center [393, 340] width 444 height 10
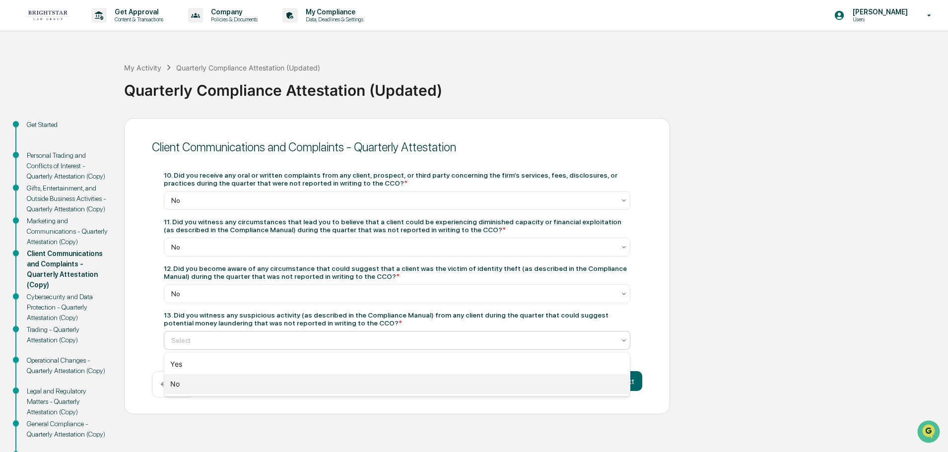
click at [256, 382] on div "No" at bounding box center [396, 384] width 465 height 20
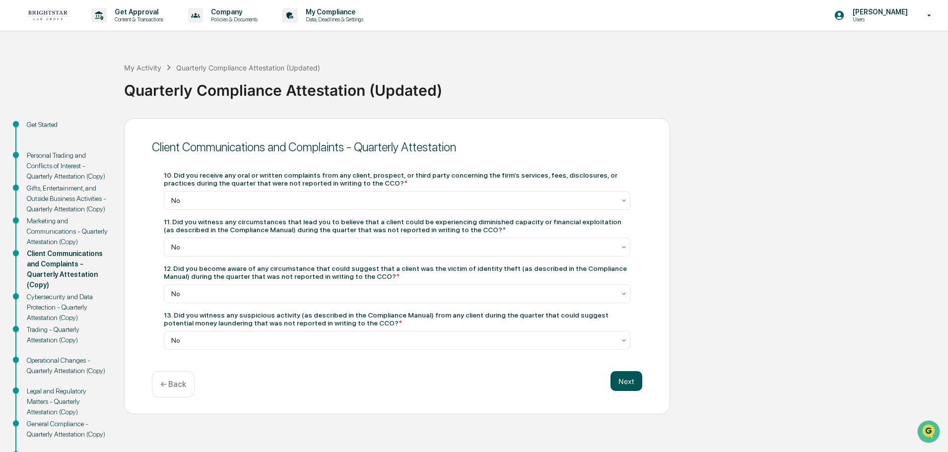
click at [622, 378] on button "Next" at bounding box center [626, 381] width 32 height 20
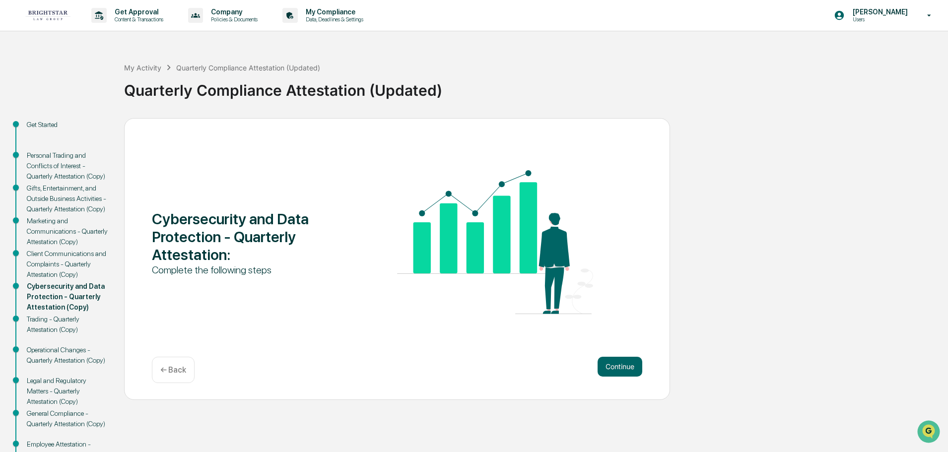
click at [622, 378] on div "Continue ← Back" at bounding box center [397, 370] width 490 height 26
click at [623, 360] on button "Continue" at bounding box center [619, 367] width 45 height 20
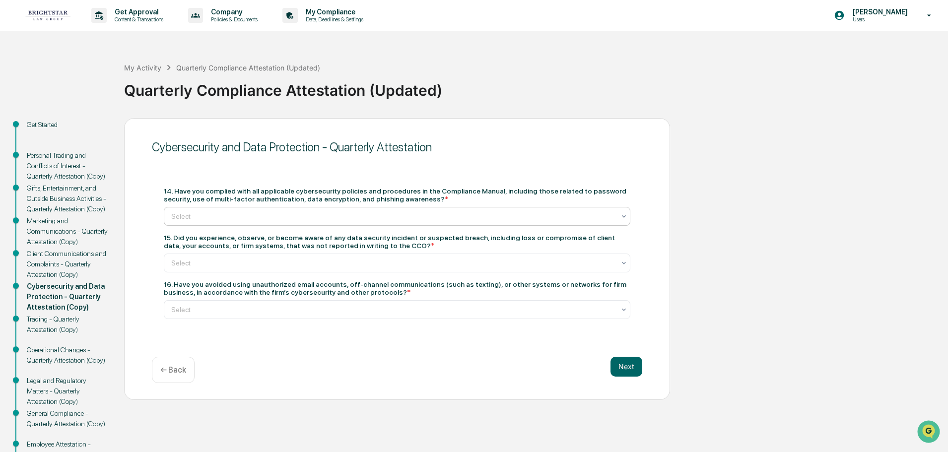
click at [360, 210] on div "Select" at bounding box center [393, 216] width 454 height 14
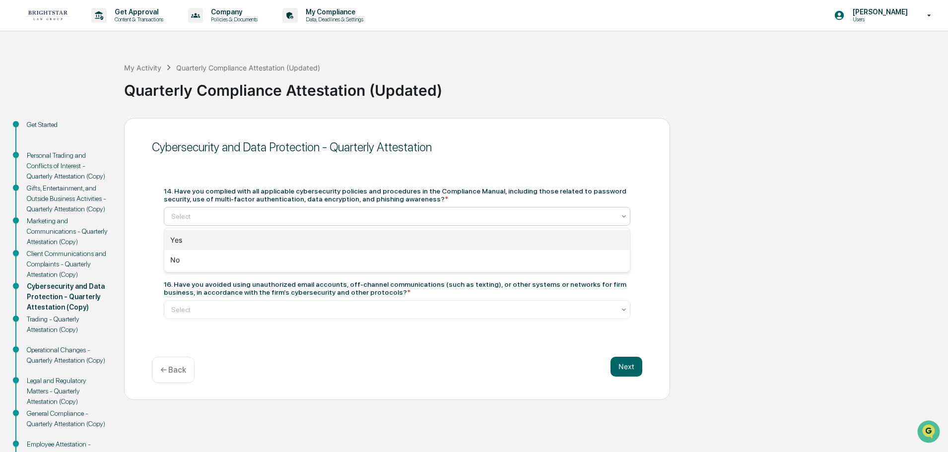
click at [256, 237] on div "Yes" at bounding box center [396, 240] width 465 height 20
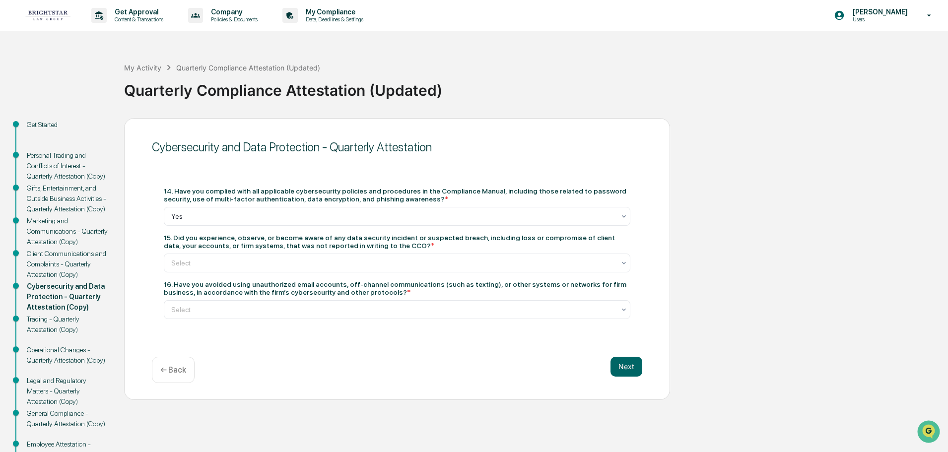
drag, startPoint x: 176, startPoint y: 237, endPoint x: 389, endPoint y: 244, distance: 212.5
click at [389, 244] on div "15. Did you experience, observe, or become aware of any data security incident …" at bounding box center [397, 242] width 466 height 16
click at [392, 241] on div "15. Did you experience, observe, or become aware of any data security incident …" at bounding box center [397, 242] width 466 height 16
click at [359, 256] on div "Select" at bounding box center [393, 263] width 454 height 14
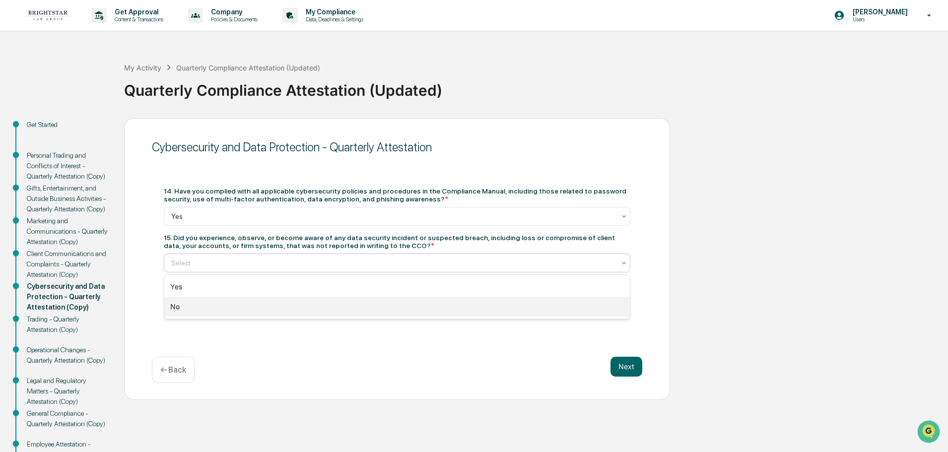
click at [282, 305] on div "No" at bounding box center [396, 307] width 465 height 20
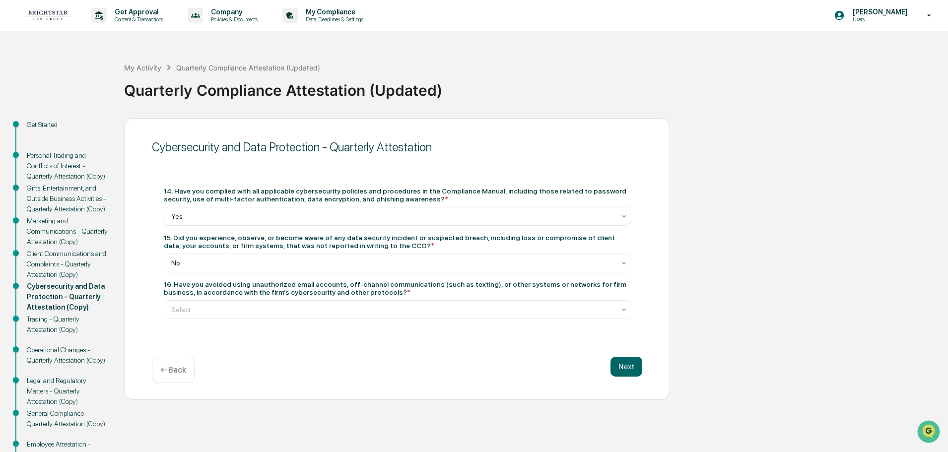
drag, startPoint x: 175, startPoint y: 284, endPoint x: 355, endPoint y: 294, distance: 180.4
click at [355, 294] on div "16. Have you avoided using unauthorized email accounts, off-channel communicati…" at bounding box center [397, 288] width 466 height 16
click at [350, 319] on div "Select" at bounding box center [397, 309] width 466 height 19
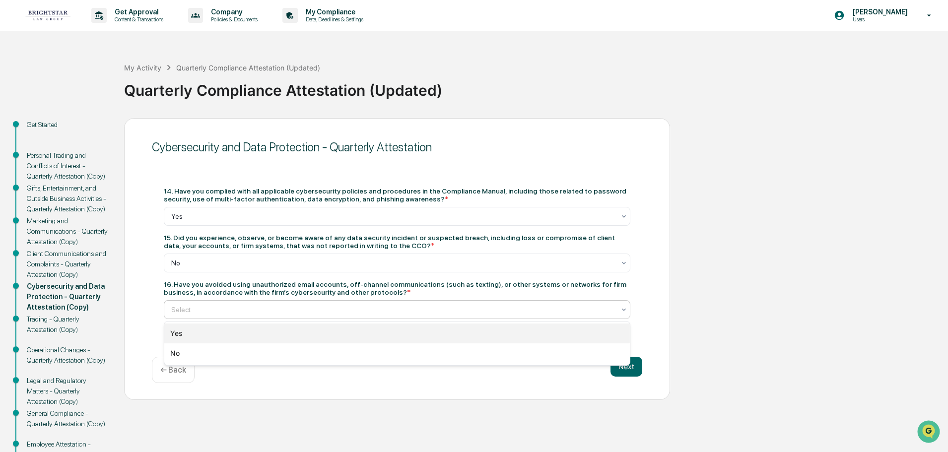
click at [224, 328] on div "Yes" at bounding box center [396, 334] width 465 height 20
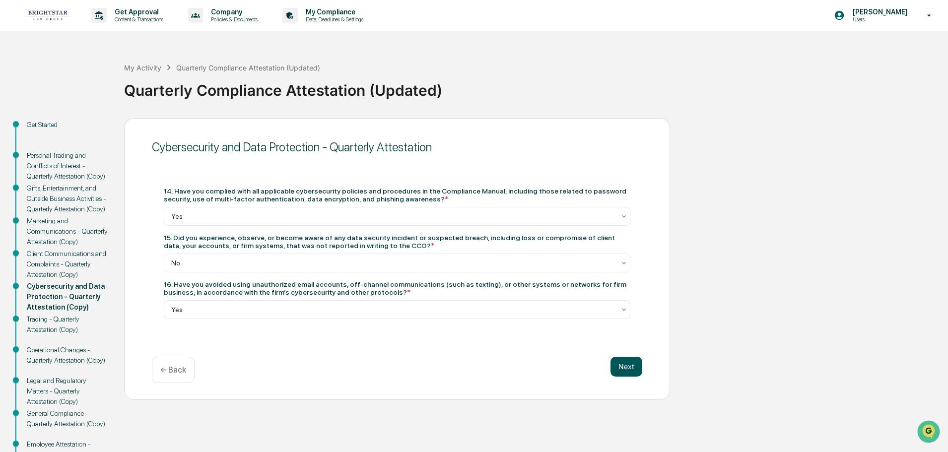
click at [627, 357] on button "Next" at bounding box center [626, 367] width 32 height 20
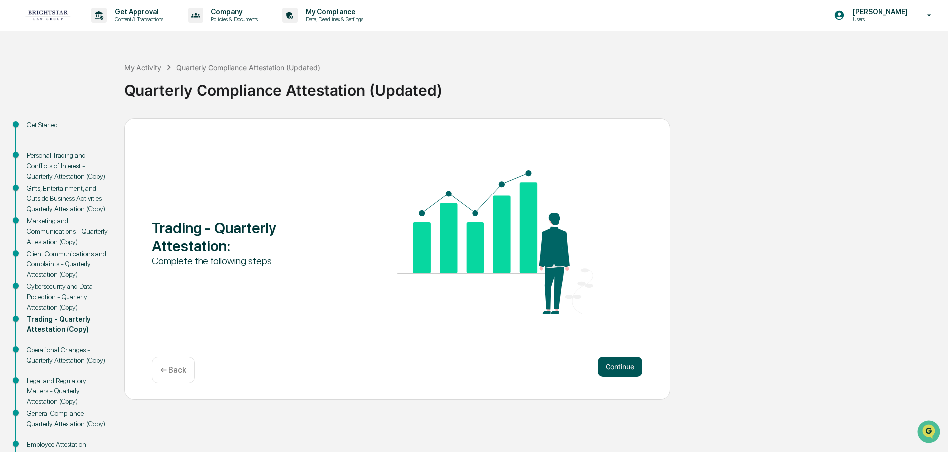
click at [613, 362] on button "Continue" at bounding box center [619, 367] width 45 height 20
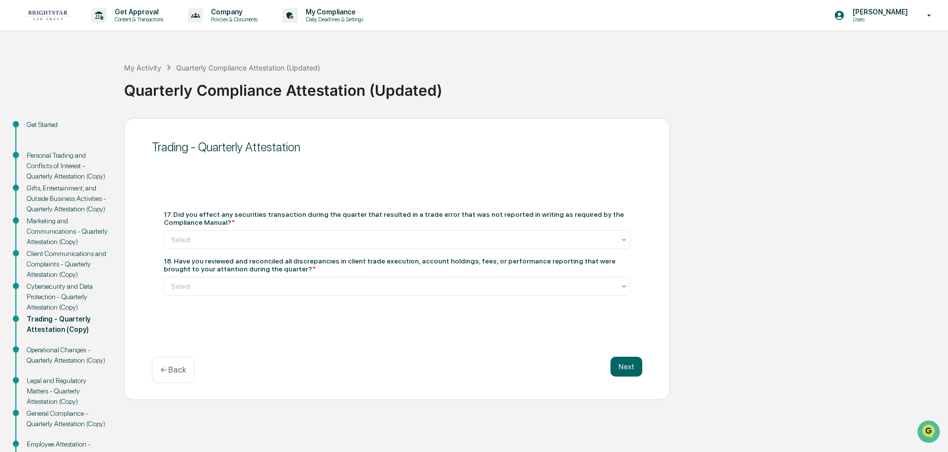
drag, startPoint x: 321, startPoint y: 217, endPoint x: 633, endPoint y: 219, distance: 311.6
click at [633, 219] on div "17. Did you effect any securities transaction during the quarter that resulted …" at bounding box center [397, 252] width 490 height 109
click at [242, 202] on div "17. Did you effect any securities transaction during the quarter that resulted …" at bounding box center [397, 252] width 490 height 109
click at [225, 242] on div at bounding box center [393, 240] width 444 height 10
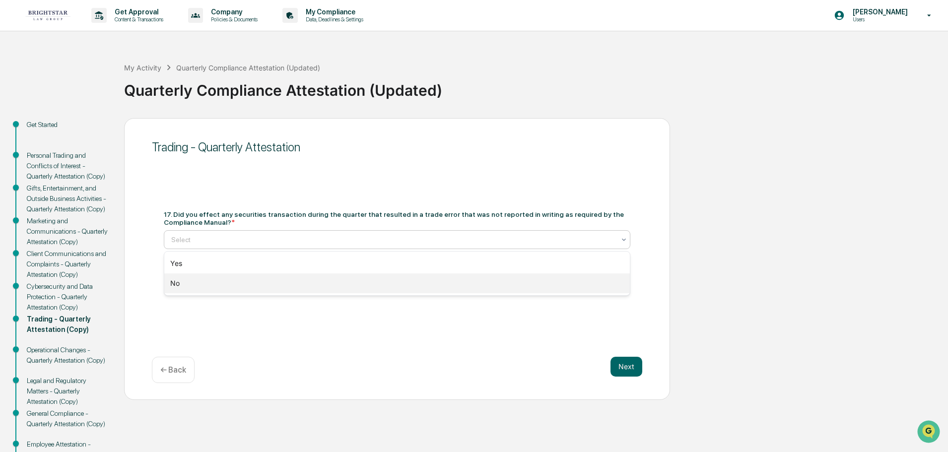
click at [204, 283] on div "No" at bounding box center [396, 283] width 465 height 20
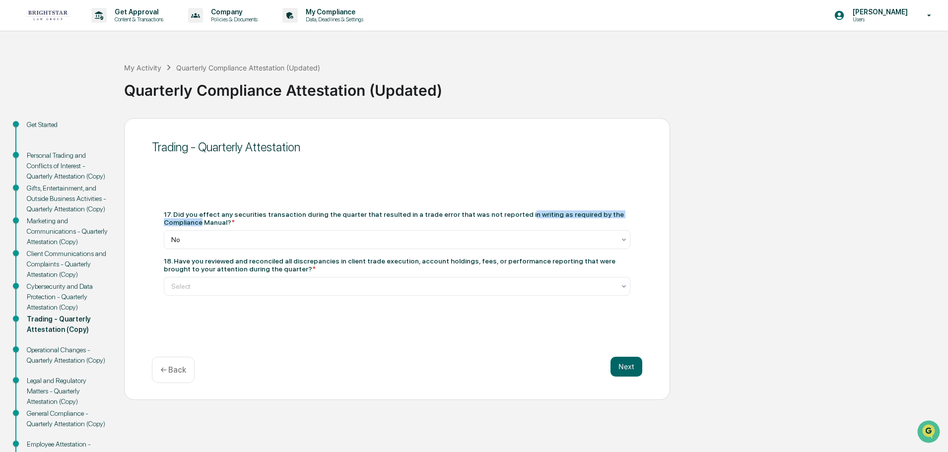
drag, startPoint x: 500, startPoint y: 213, endPoint x: 628, endPoint y: 216, distance: 128.5
click at [628, 216] on div "17. Did you effect any securities transaction during the quarter that resulted …" at bounding box center [397, 218] width 466 height 16
click at [433, 207] on div "17. Did you effect any securities transaction during the quarter that resulted …" at bounding box center [397, 252] width 490 height 109
drag, startPoint x: 265, startPoint y: 271, endPoint x: 175, endPoint y: 257, distance: 91.4
click at [175, 257] on div "18. Have you reviewed and reconciled all discrepancies in client trade executio…" at bounding box center [397, 265] width 466 height 16
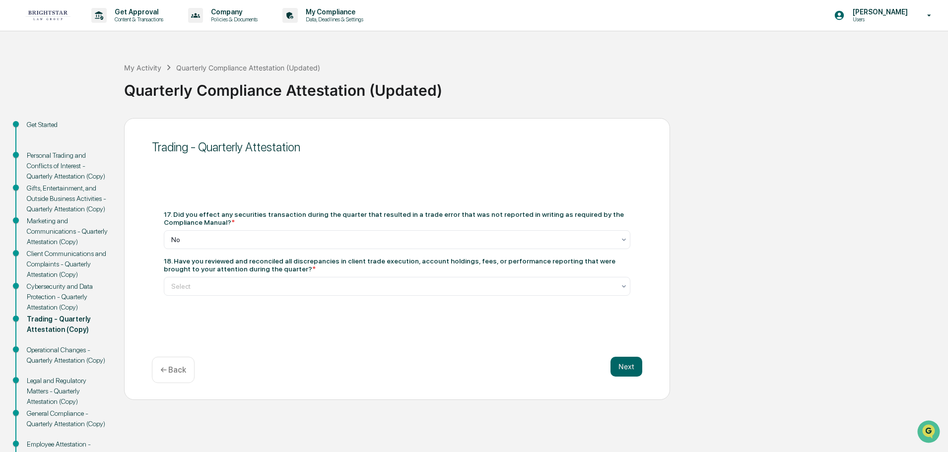
click at [282, 297] on div "17. Did you effect any securities transaction during the quarter that resulted …" at bounding box center [397, 252] width 490 height 109
click at [279, 283] on div at bounding box center [393, 286] width 444 height 10
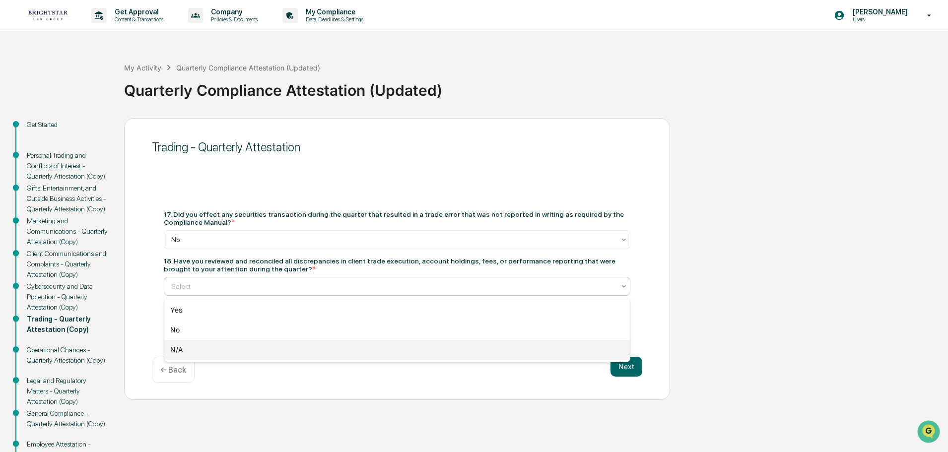
click at [213, 347] on div "N/A" at bounding box center [396, 350] width 465 height 20
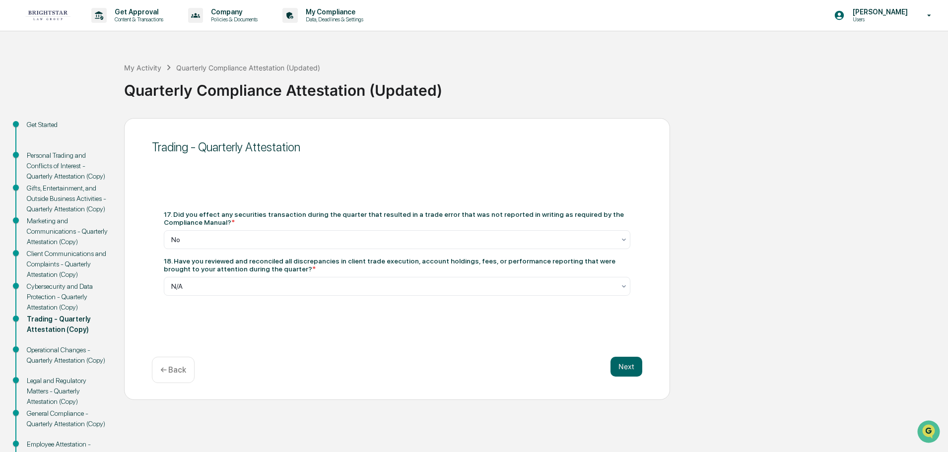
click at [614, 380] on div "Next ← Back" at bounding box center [397, 370] width 490 height 26
click at [617, 371] on button "Next" at bounding box center [626, 367] width 32 height 20
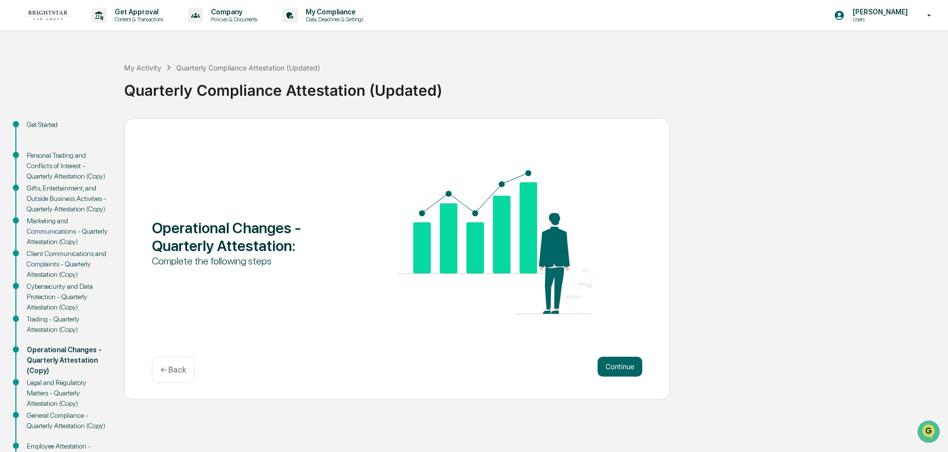
click at [617, 371] on button "Continue" at bounding box center [619, 367] width 45 height 20
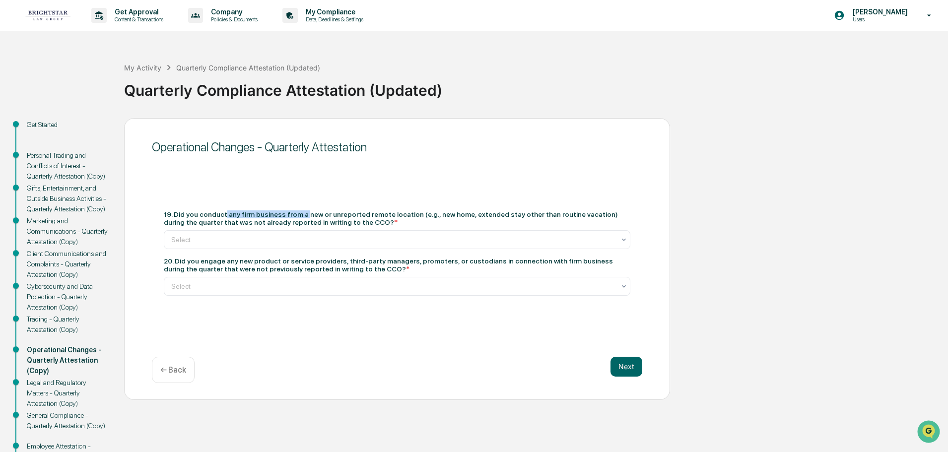
drag, startPoint x: 222, startPoint y: 216, endPoint x: 299, endPoint y: 215, distance: 77.4
click at [299, 215] on div "19. Did you conduct any firm business from a new or unreported remote location …" at bounding box center [397, 218] width 466 height 16
click at [235, 206] on div "19. Did you conduct any firm business from a new or unreported remote location …" at bounding box center [397, 252] width 490 height 109
click at [229, 237] on div at bounding box center [393, 240] width 444 height 10
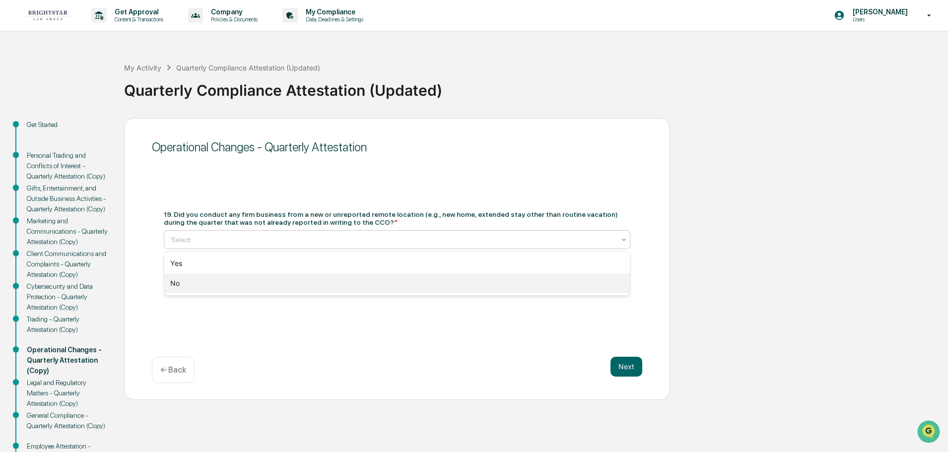
click at [218, 283] on div "No" at bounding box center [396, 283] width 465 height 20
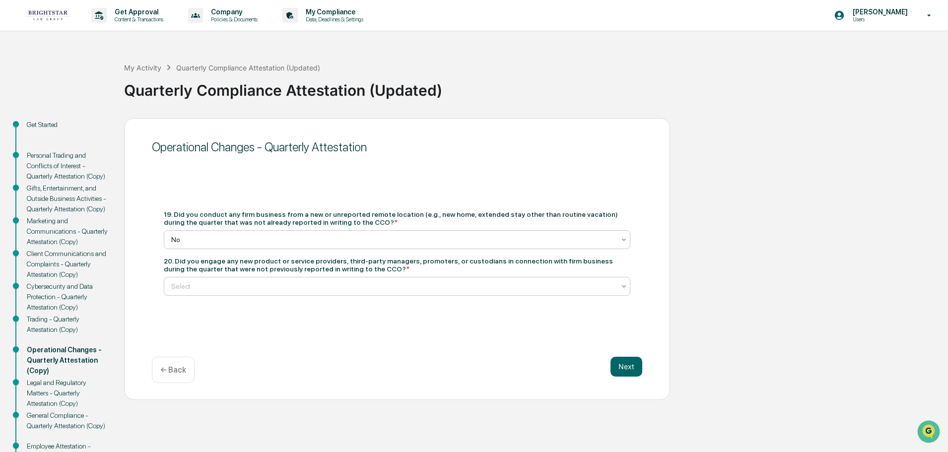
click at [221, 284] on div at bounding box center [393, 286] width 444 height 10
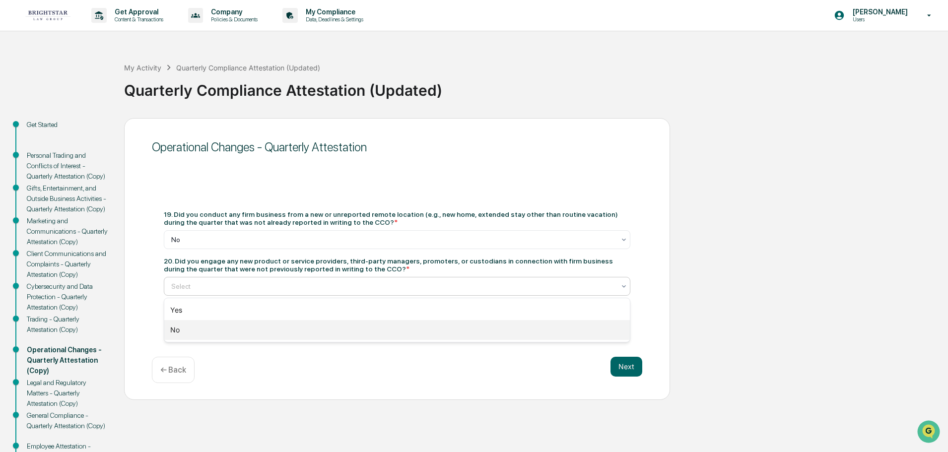
click at [195, 334] on div "No" at bounding box center [396, 330] width 465 height 20
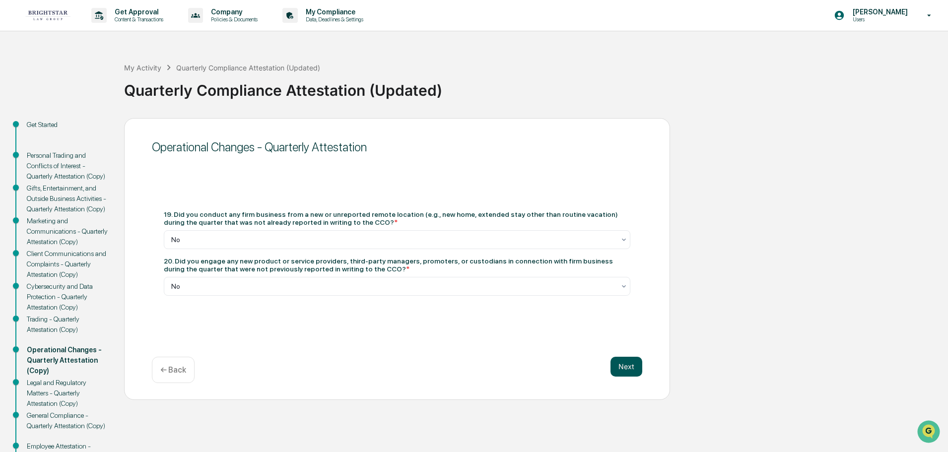
click at [623, 362] on button "Next" at bounding box center [626, 367] width 32 height 20
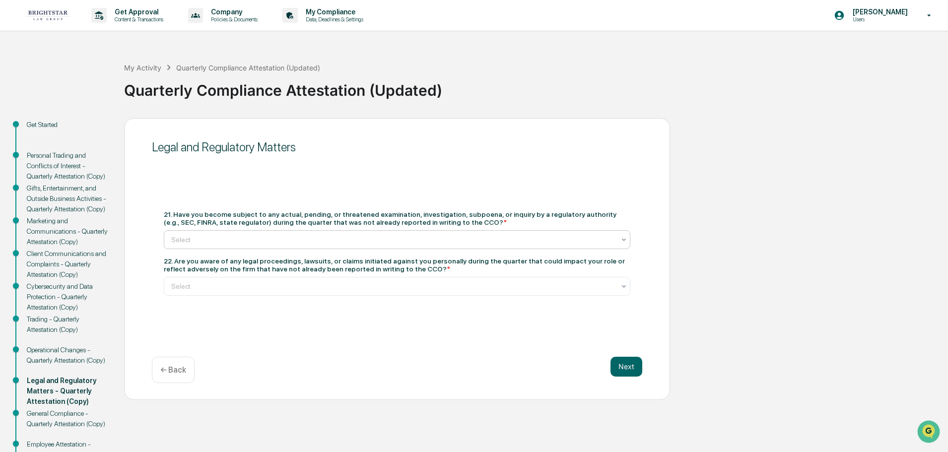
click at [294, 237] on div at bounding box center [393, 240] width 444 height 10
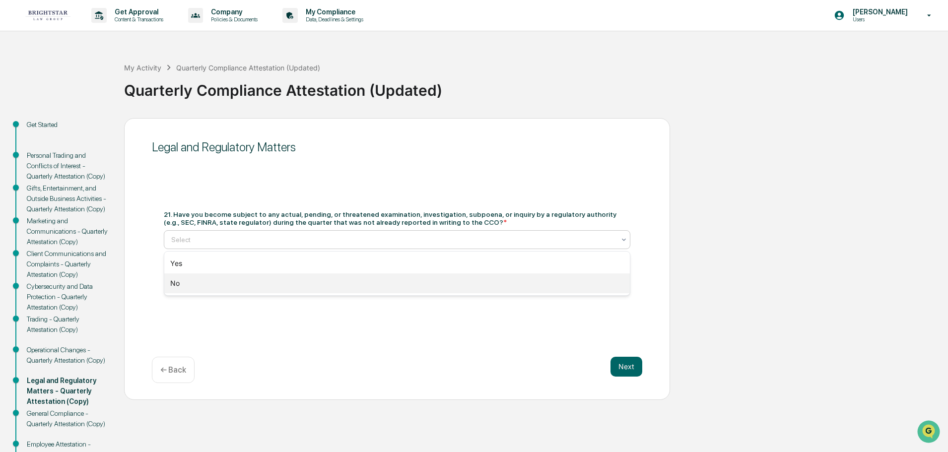
click at [230, 284] on div "No" at bounding box center [396, 283] width 465 height 20
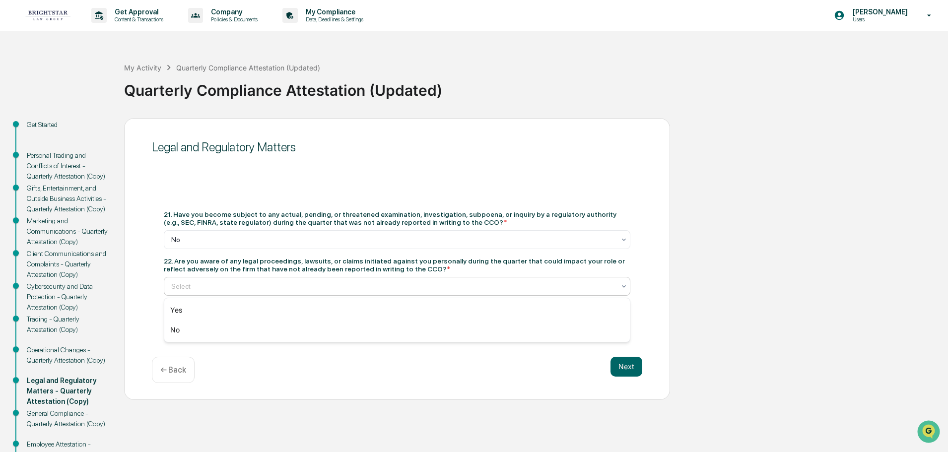
click at [356, 279] on div "Select" at bounding box center [393, 286] width 454 height 14
click at [242, 324] on div "No" at bounding box center [396, 330] width 465 height 20
click at [631, 357] on button "Next" at bounding box center [626, 367] width 32 height 20
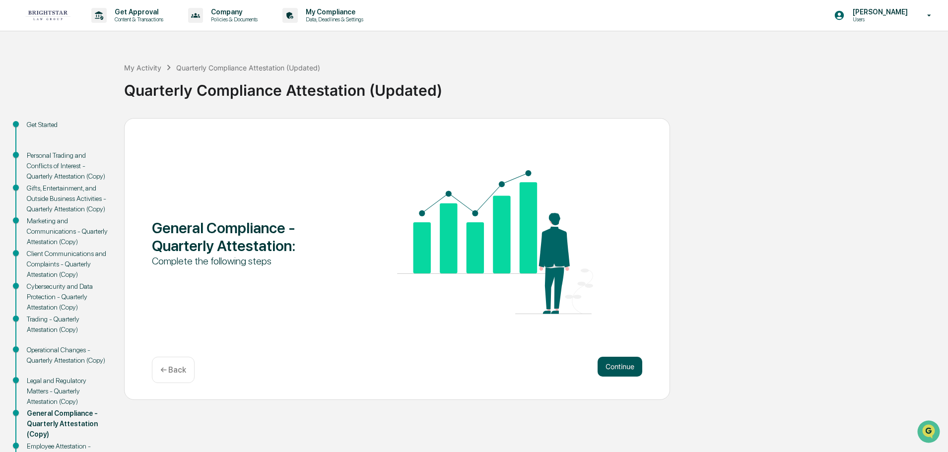
click at [626, 362] on button "Continue" at bounding box center [619, 367] width 45 height 20
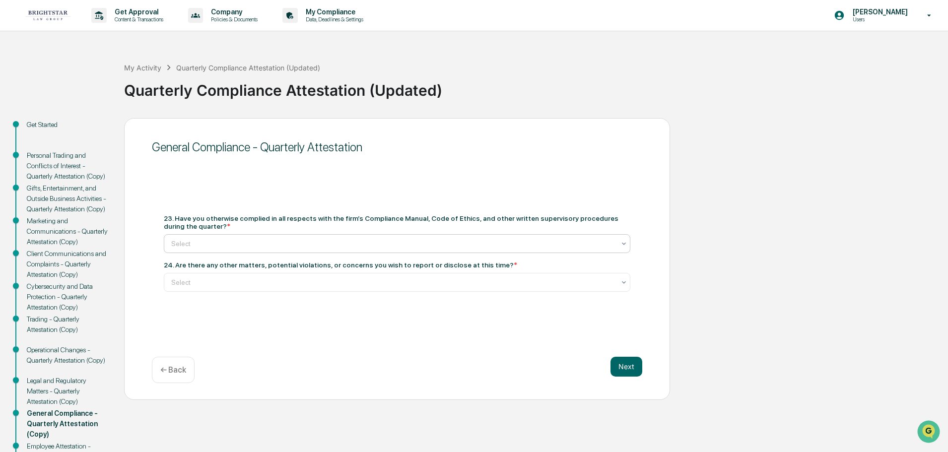
click at [477, 239] on div at bounding box center [393, 244] width 444 height 10
click at [205, 268] on div "Yes" at bounding box center [396, 268] width 465 height 20
click at [741, 116] on div "My Activity Quarterly Compliance Attestation (Updated) Quarterly Compliance Att…" at bounding box center [533, 82] width 819 height 71
click at [757, 65] on div "My Activity Quarterly Compliance Attestation (Updated) Quarterly Compliance Att…" at bounding box center [533, 82] width 819 height 41
drag, startPoint x: 174, startPoint y: 215, endPoint x: 195, endPoint y: 227, distance: 24.4
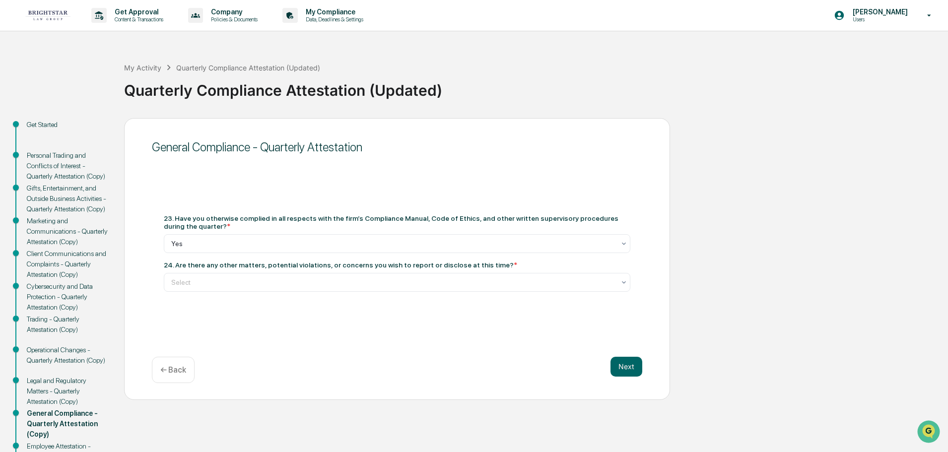
click at [195, 227] on div "23. Have you otherwise complied in all respects with the firm’s Compliance Manu…" at bounding box center [397, 222] width 466 height 16
click at [201, 226] on div "23. Have you otherwise complied in all respects with the firm’s Compliance Manu…" at bounding box center [397, 222] width 466 height 16
drag, startPoint x: 411, startPoint y: 219, endPoint x: 208, endPoint y: 228, distance: 203.2
click at [208, 228] on div "23. Have you otherwise complied in all respects with the firm’s Compliance Manu…" at bounding box center [397, 222] width 466 height 16
click at [216, 220] on div "23. Have you otherwise complied in all respects with the firm’s Compliance Manu…" at bounding box center [397, 222] width 466 height 16
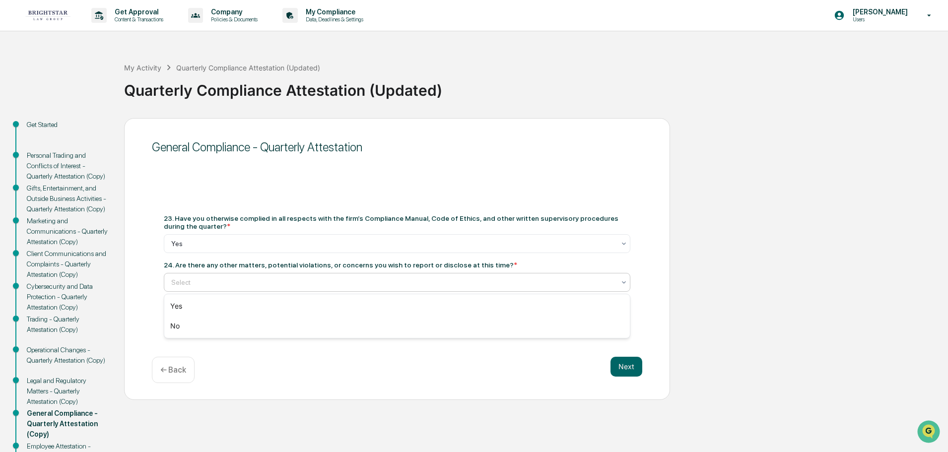
click at [340, 285] on div at bounding box center [393, 282] width 444 height 10
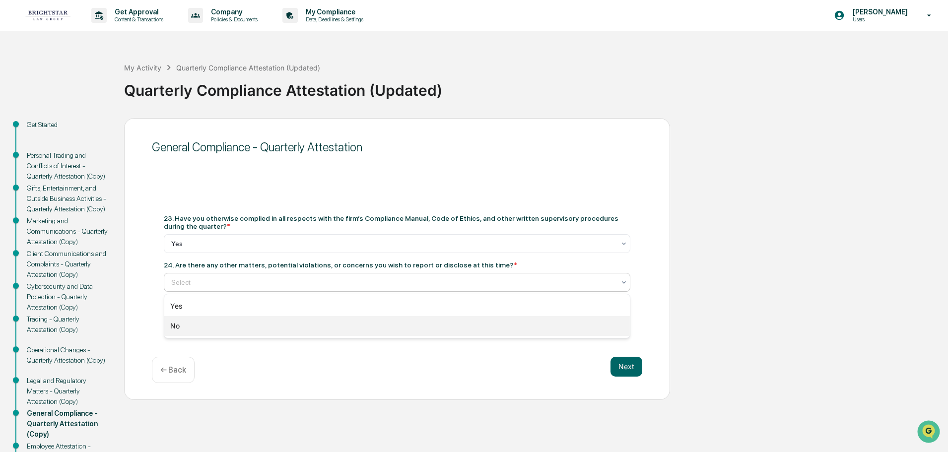
click at [237, 324] on div "No" at bounding box center [396, 326] width 465 height 20
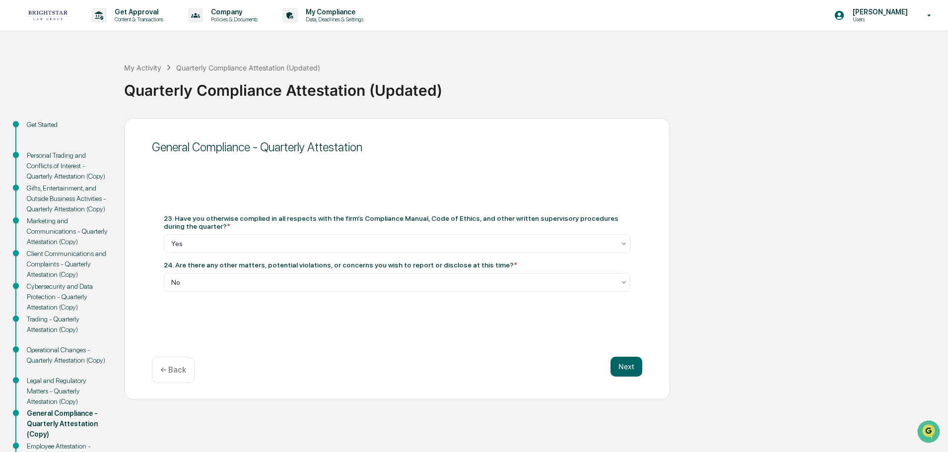
click at [610, 367] on div "Next ← Back" at bounding box center [397, 370] width 490 height 26
click at [615, 366] on button "Next" at bounding box center [626, 367] width 32 height 20
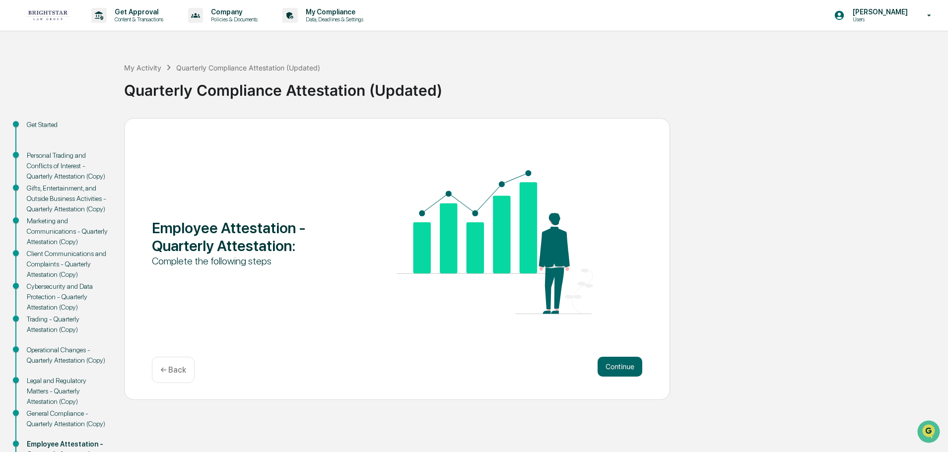
click at [615, 366] on button "Continue" at bounding box center [619, 367] width 45 height 20
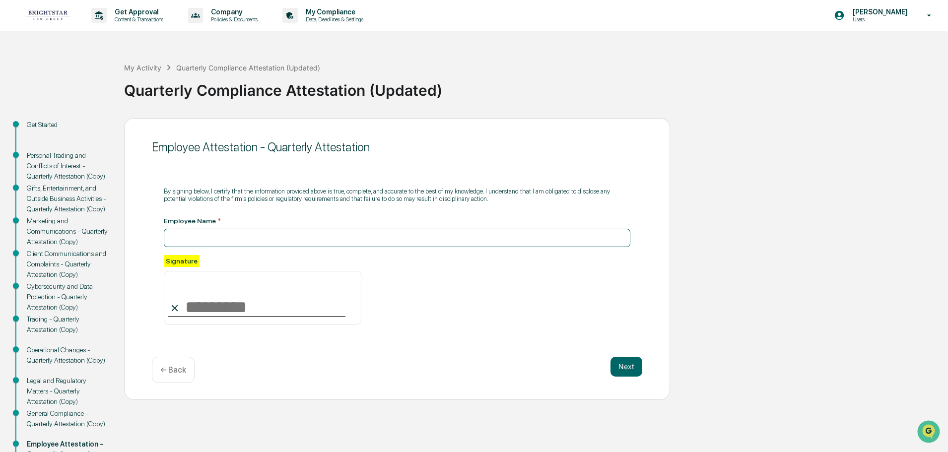
click at [187, 237] on input at bounding box center [397, 238] width 466 height 18
type input "**********"
click at [214, 301] on input at bounding box center [262, 298] width 197 height 54
type input "**********"
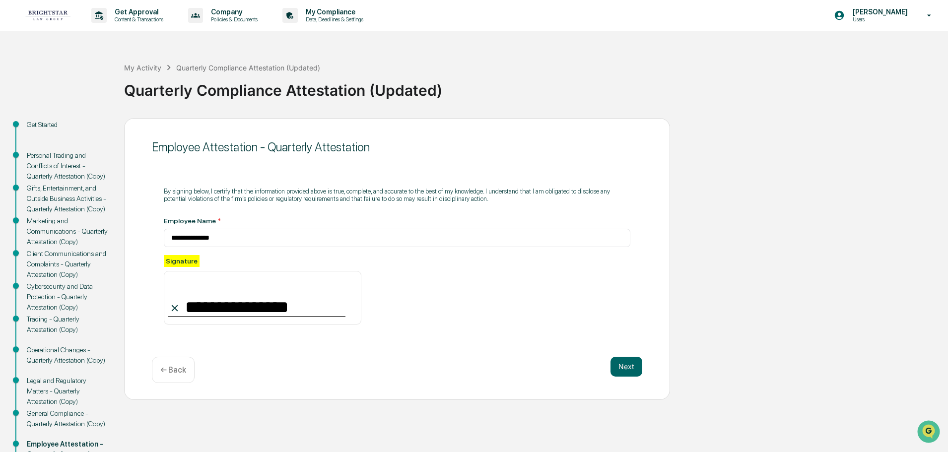
click at [283, 355] on div "**********" at bounding box center [397, 259] width 546 height 282
click at [639, 360] on button "Next" at bounding box center [626, 367] width 32 height 20
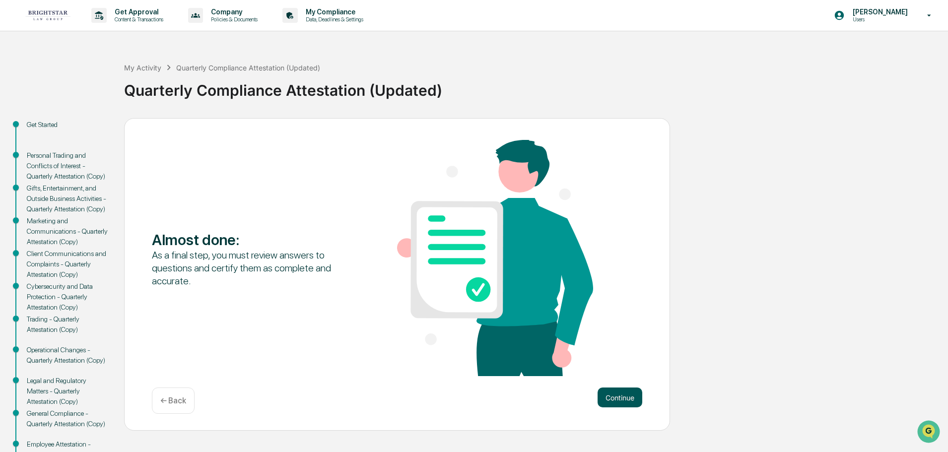
click at [625, 401] on button "Continue" at bounding box center [619, 398] width 45 height 20
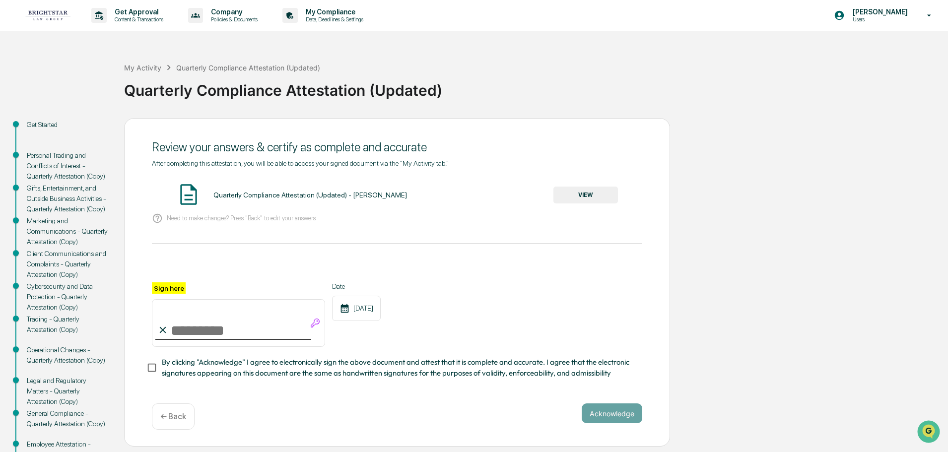
click at [208, 325] on input "Sign here" at bounding box center [238, 323] width 173 height 48
type input "**********"
click at [605, 414] on button "Acknowledge" at bounding box center [612, 413] width 61 height 20
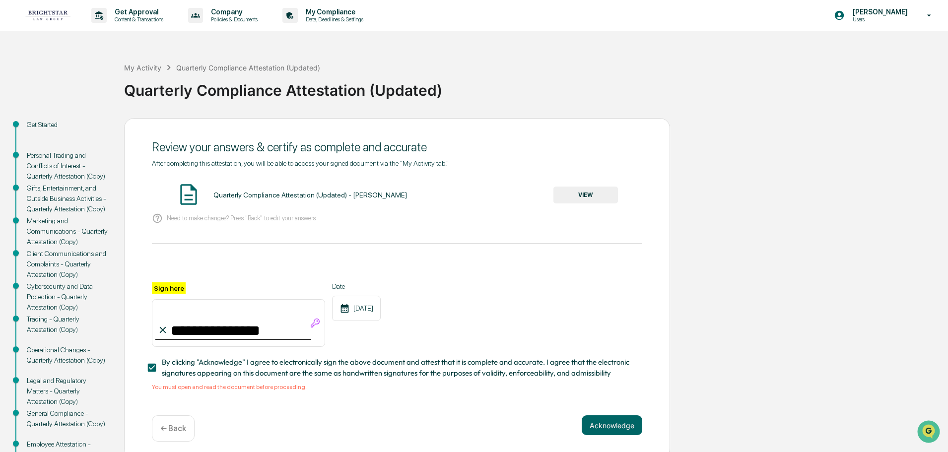
click at [597, 195] on button "VIEW" at bounding box center [585, 195] width 65 height 17
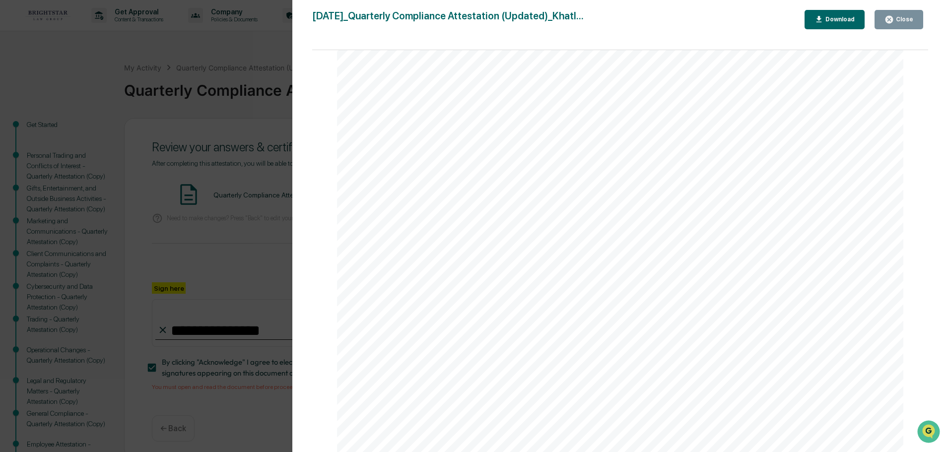
scroll to position [1985, 0]
click at [251, 149] on div "Version History 10/08/2025, 02:15 PM Khatlyn De Vera 2025-10-08_Quarterly Compl…" at bounding box center [474, 226] width 948 height 452
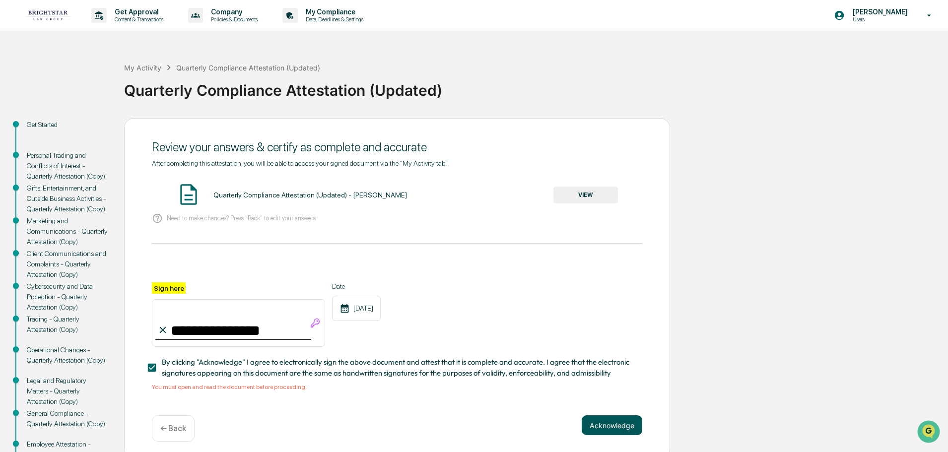
click at [597, 424] on button "Acknowledge" at bounding box center [612, 425] width 61 height 20
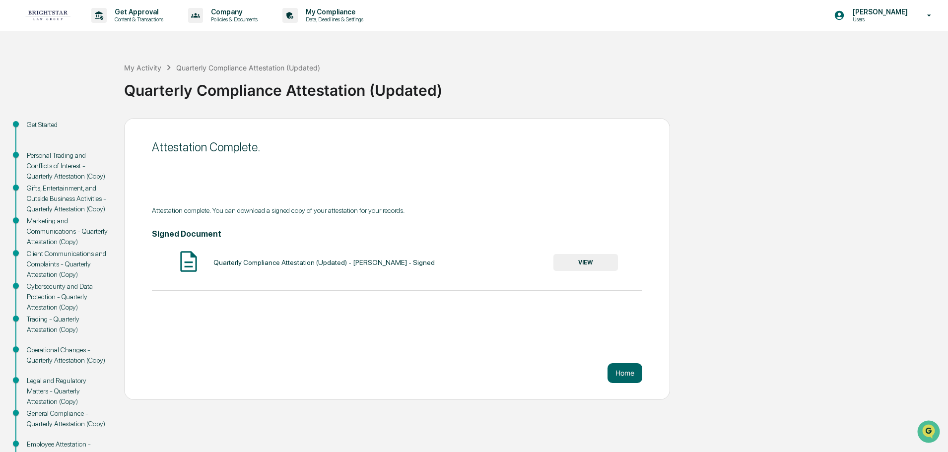
click at [585, 268] on button "VIEW" at bounding box center [585, 262] width 65 height 17
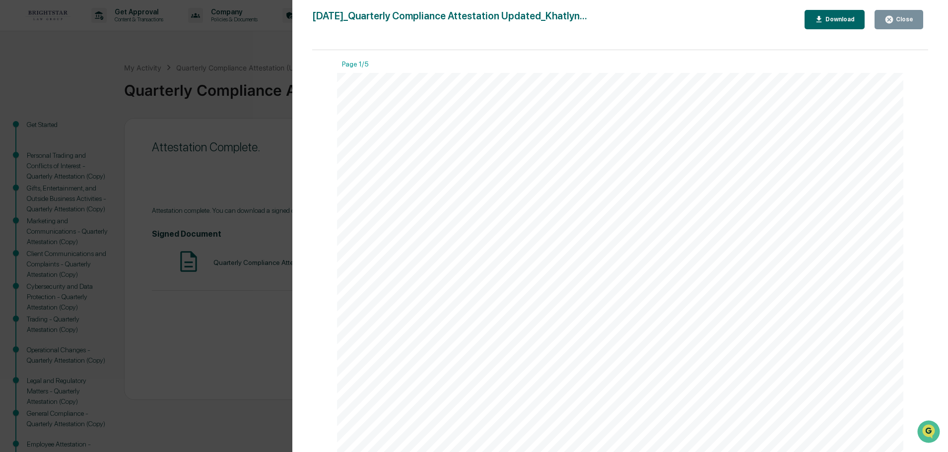
click at [836, 15] on div "Download" at bounding box center [834, 19] width 41 height 9
drag, startPoint x: 198, startPoint y: 128, endPoint x: 255, endPoint y: 127, distance: 56.6
click at [198, 128] on div "Version History 10/08/2025, 02:15 PM Khatlyn De Vera 2025-10-08_Quarterly Compl…" at bounding box center [474, 226] width 948 height 452
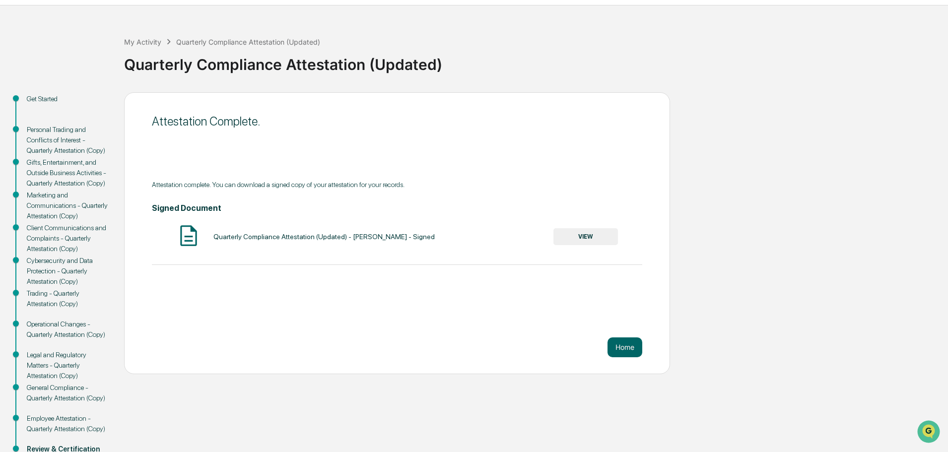
scroll to position [0, 0]
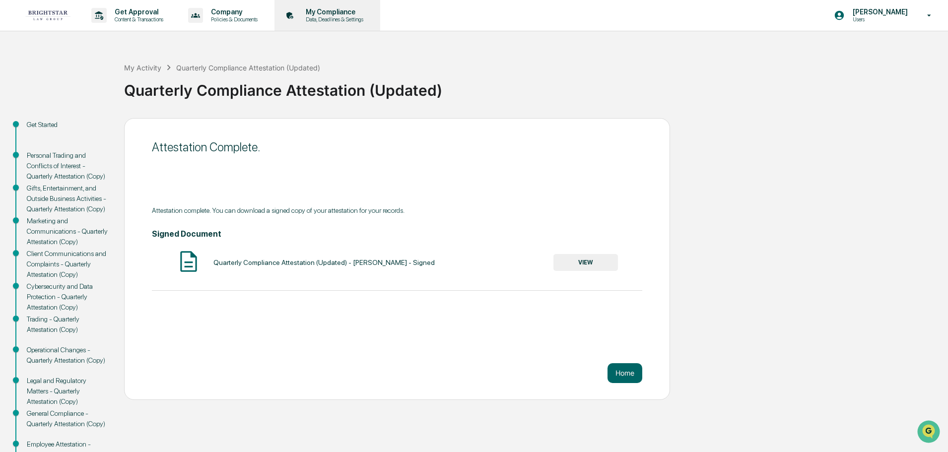
click at [334, 17] on p "Data, Deadlines & Settings" at bounding box center [333, 19] width 70 height 7
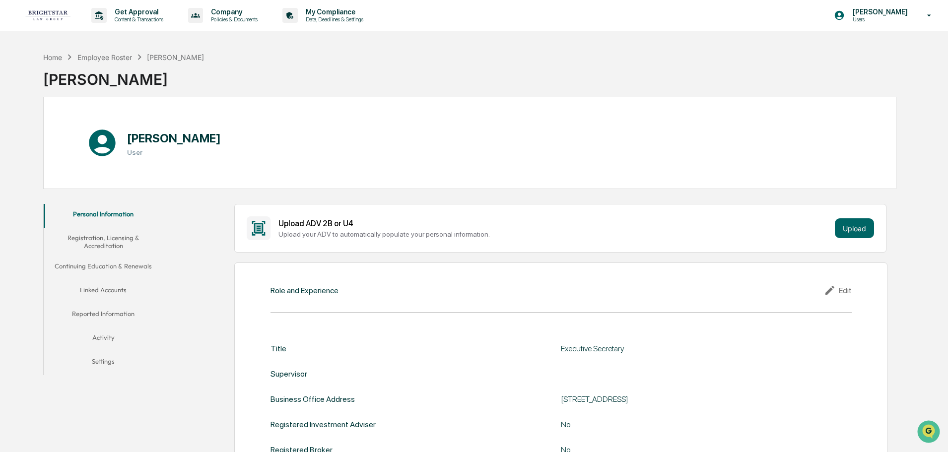
click at [107, 337] on button "Activity" at bounding box center [103, 339] width 119 height 24
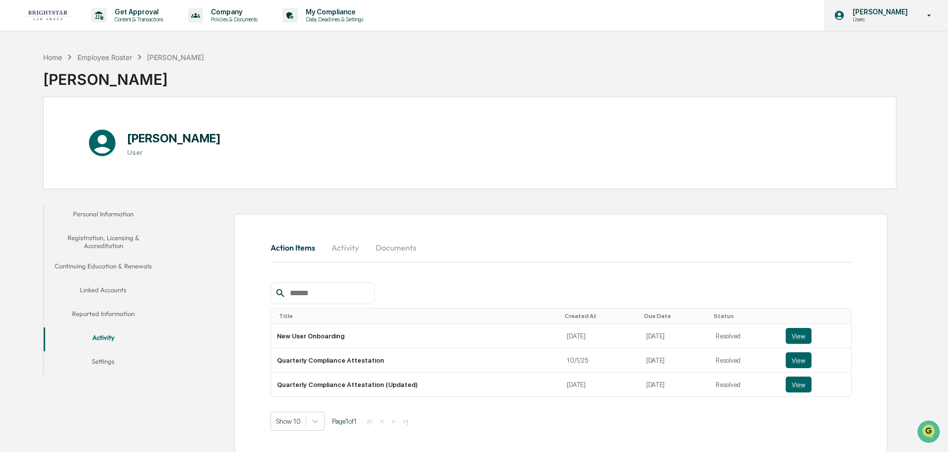
click at [872, 20] on p "Users" at bounding box center [879, 19] width 68 height 7
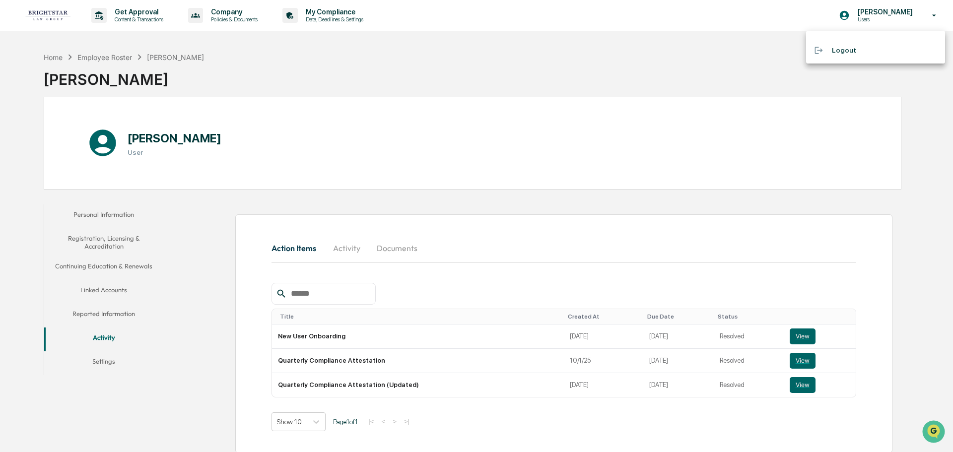
click at [840, 52] on li "Logout" at bounding box center [875, 50] width 139 height 18
